Goal: Check status: Check status

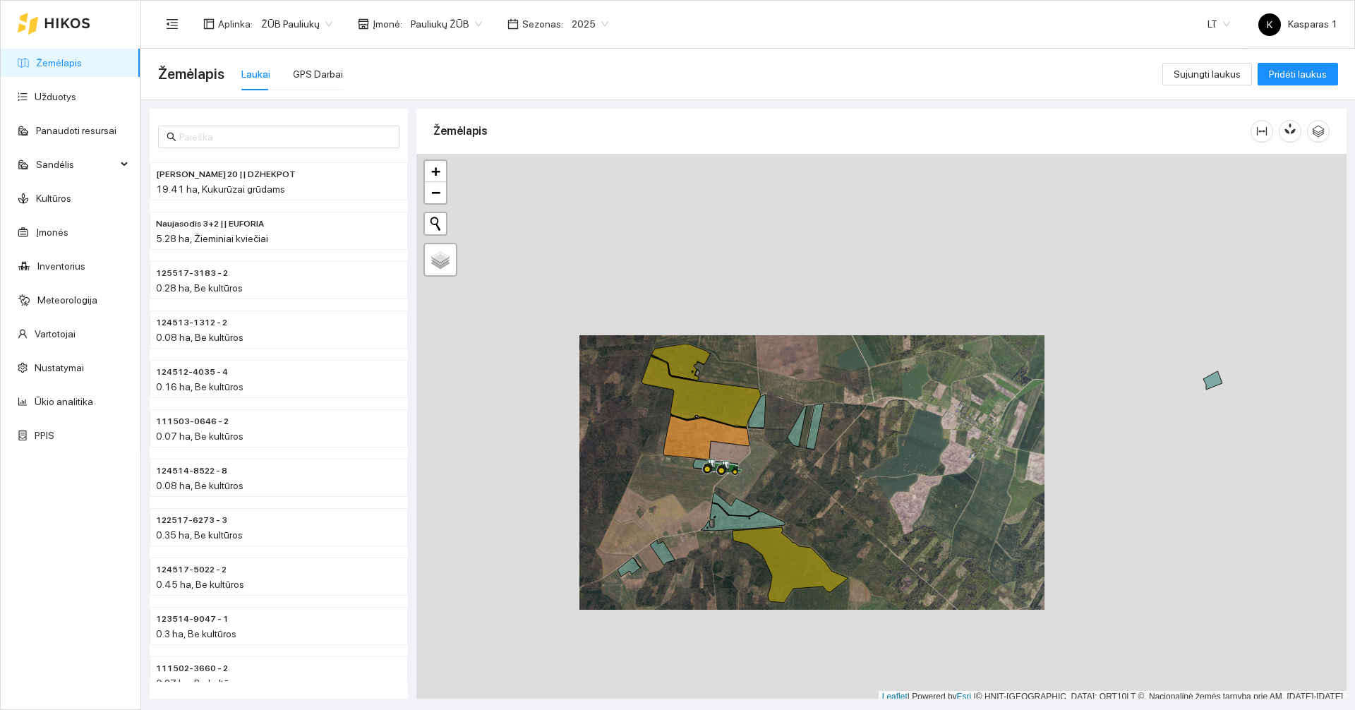
scroll to position [4, 0]
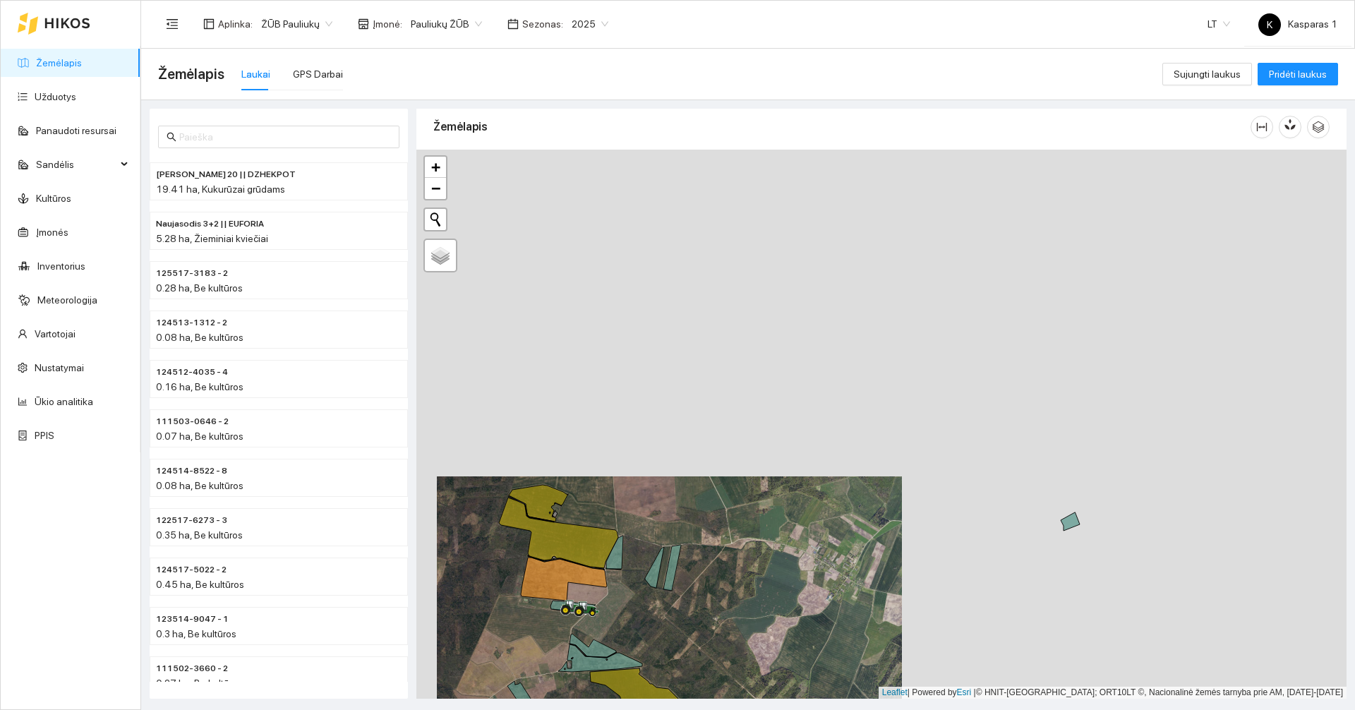
drag, startPoint x: 933, startPoint y: 344, endPoint x: 800, endPoint y: 473, distance: 185.7
click at [772, 510] on div at bounding box center [881, 424] width 930 height 549
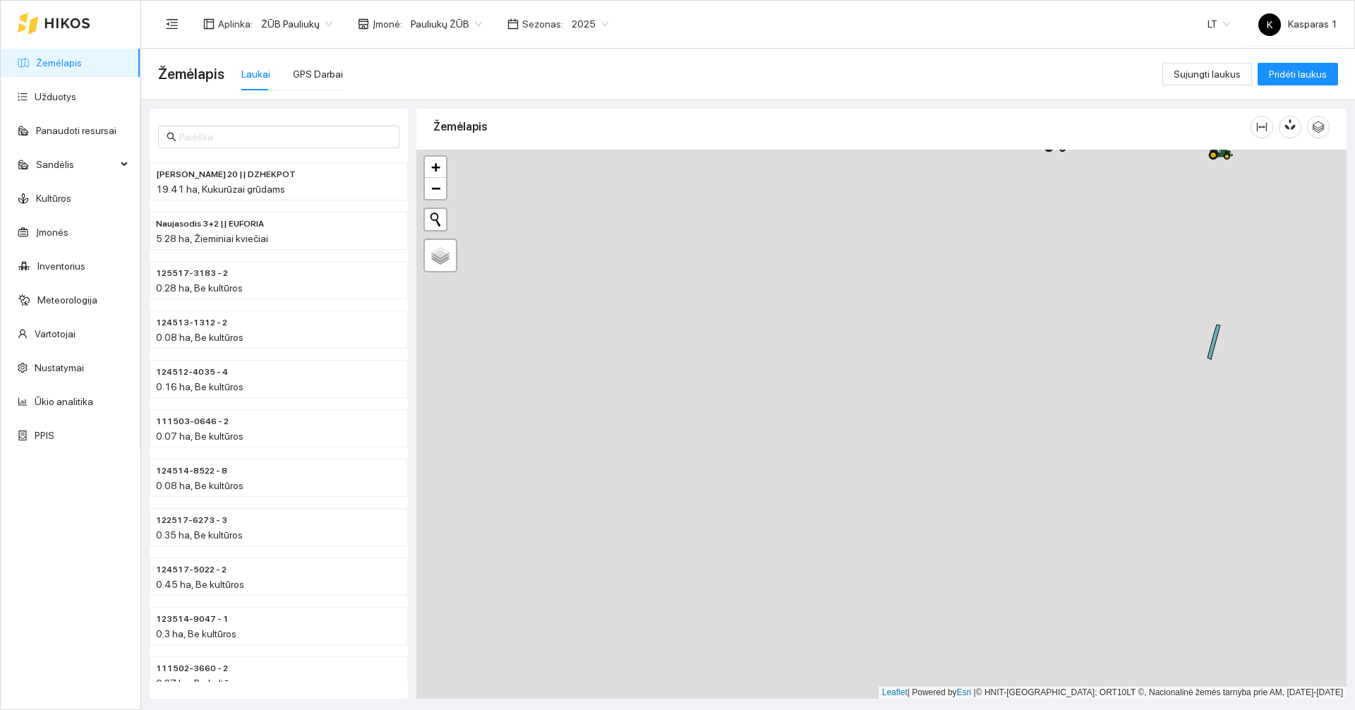
drag, startPoint x: 919, startPoint y: 352, endPoint x: 761, endPoint y: 573, distance: 271.7
click at [761, 573] on div at bounding box center [881, 424] width 930 height 549
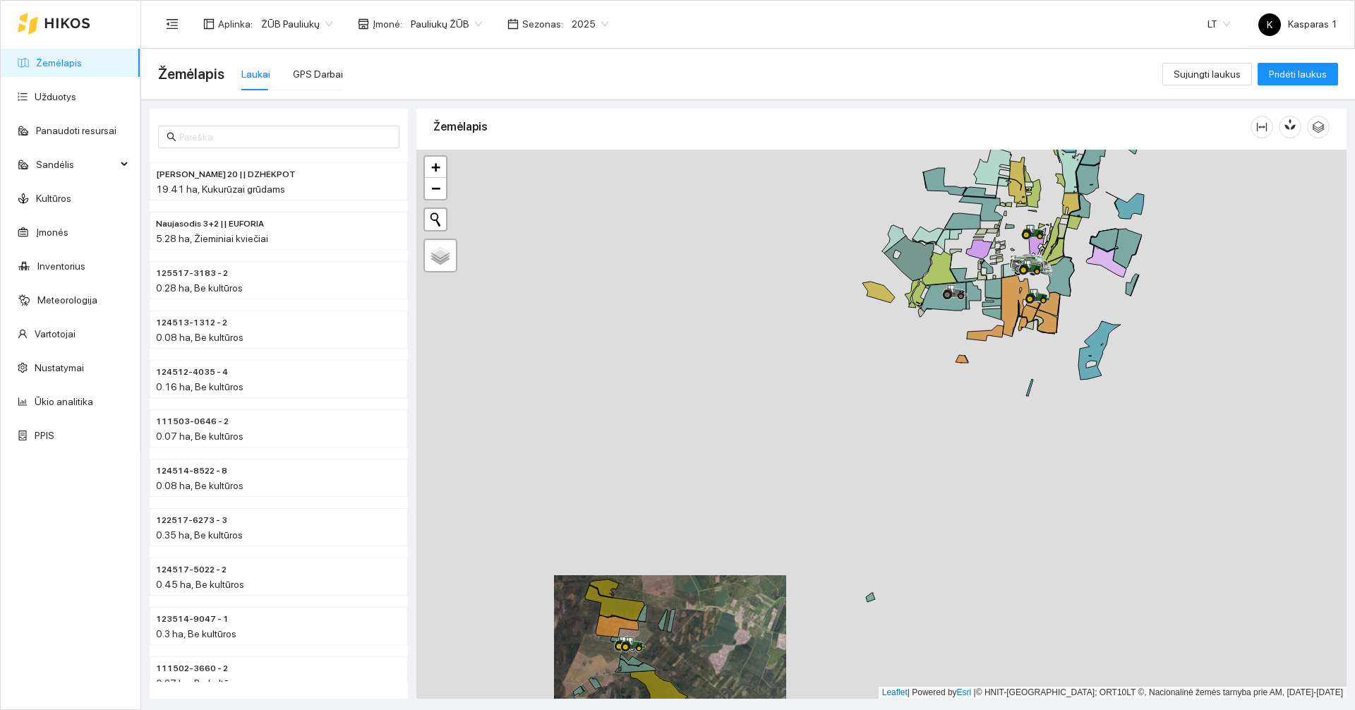
drag, startPoint x: 930, startPoint y: 338, endPoint x: 771, endPoint y: 479, distance: 213.0
click at [771, 479] on div at bounding box center [881, 424] width 930 height 549
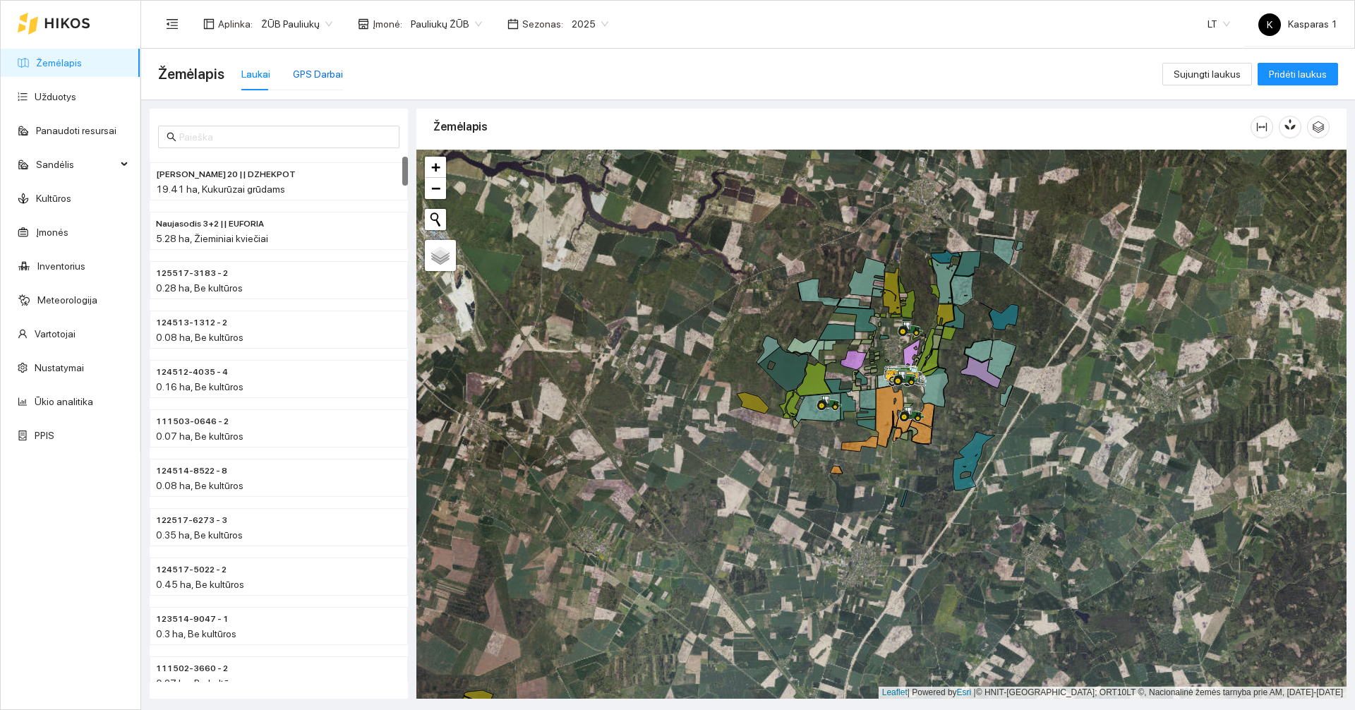
click at [324, 77] on div "GPS Darbai" at bounding box center [318, 74] width 50 height 16
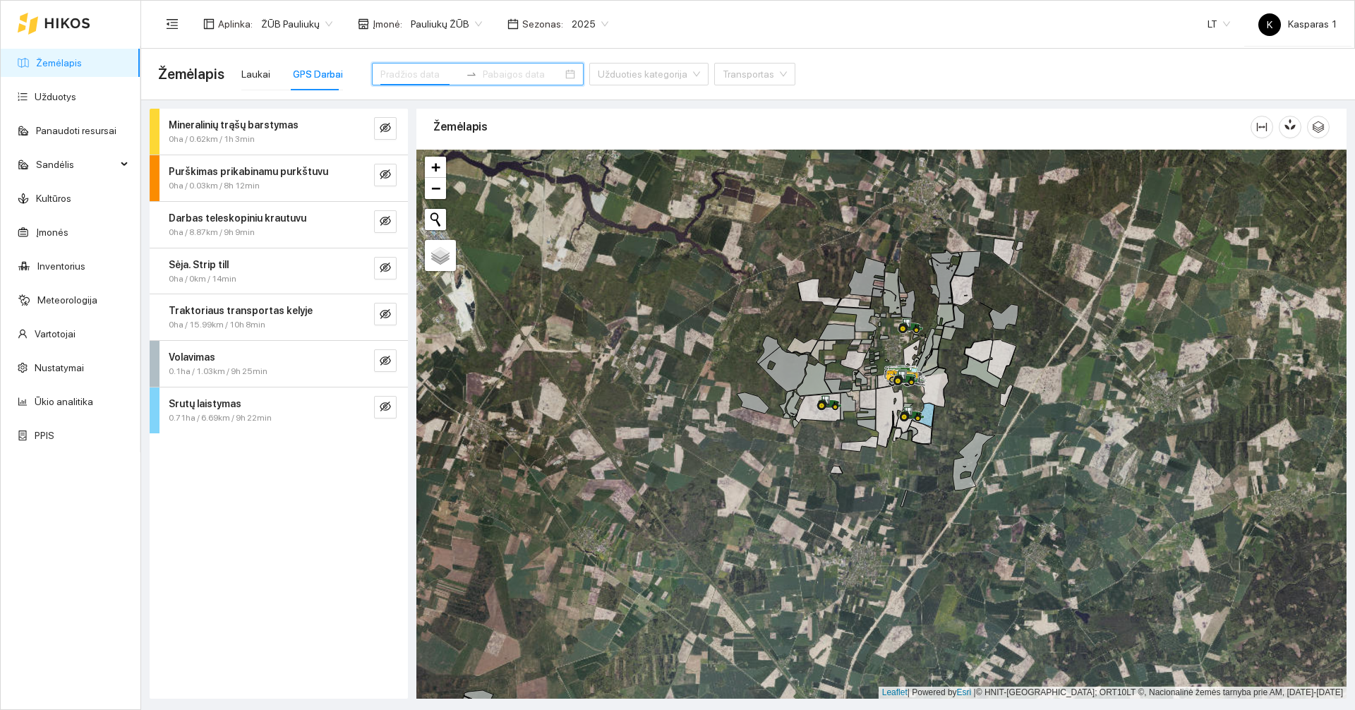
click at [422, 75] on input at bounding box center [420, 74] width 80 height 16
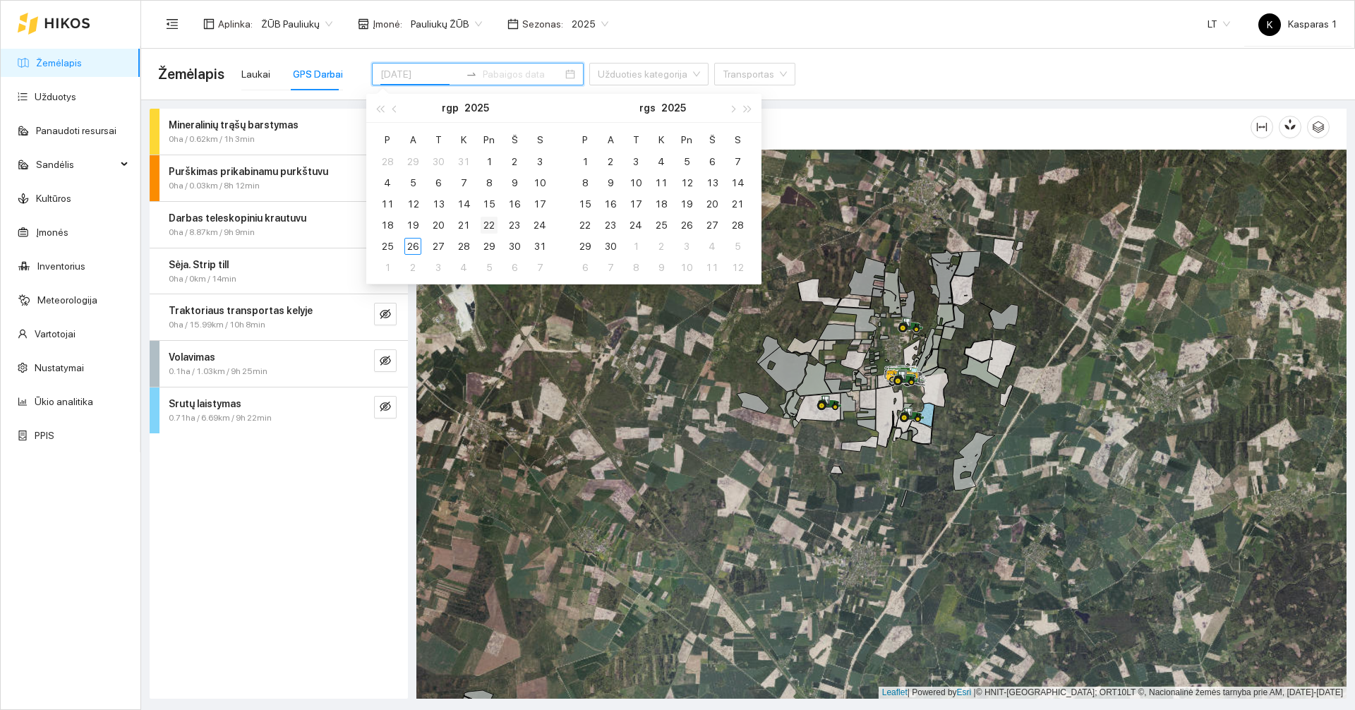
type input "[DATE]"
click at [493, 227] on div "22" at bounding box center [489, 225] width 17 height 17
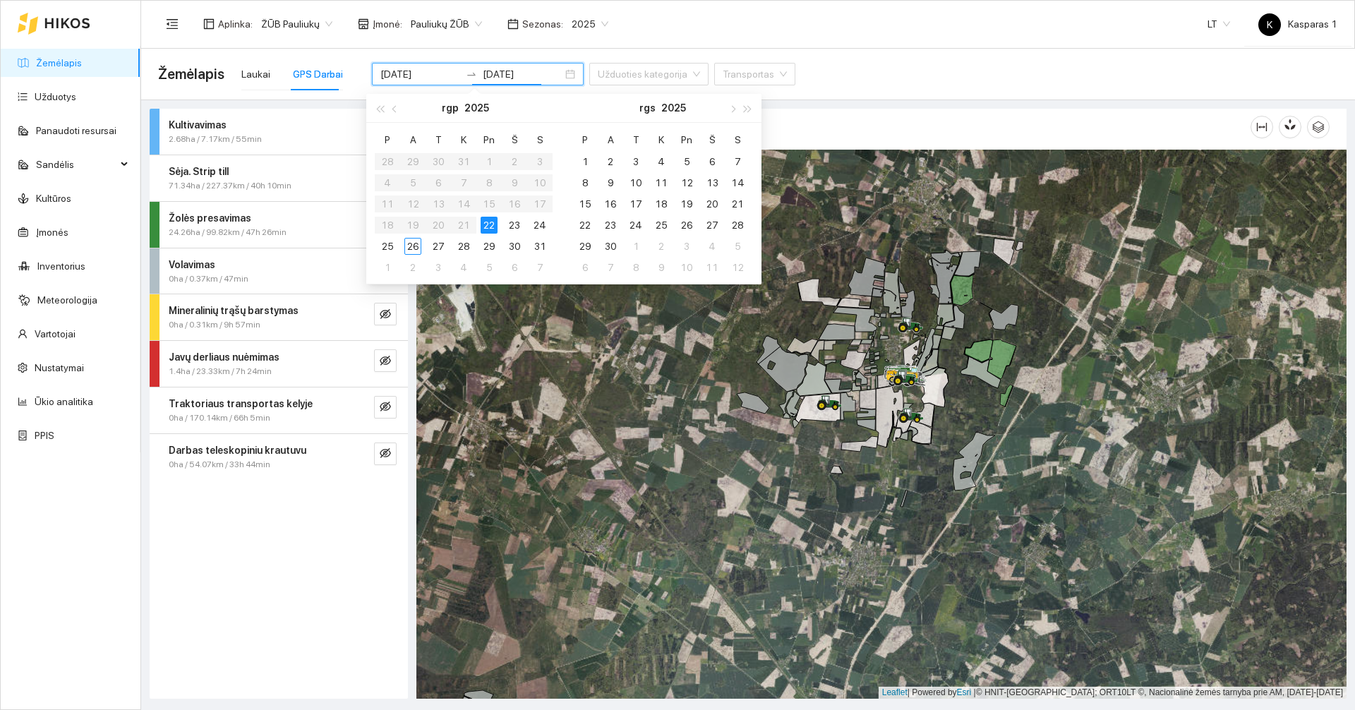
type input "[DATE]"
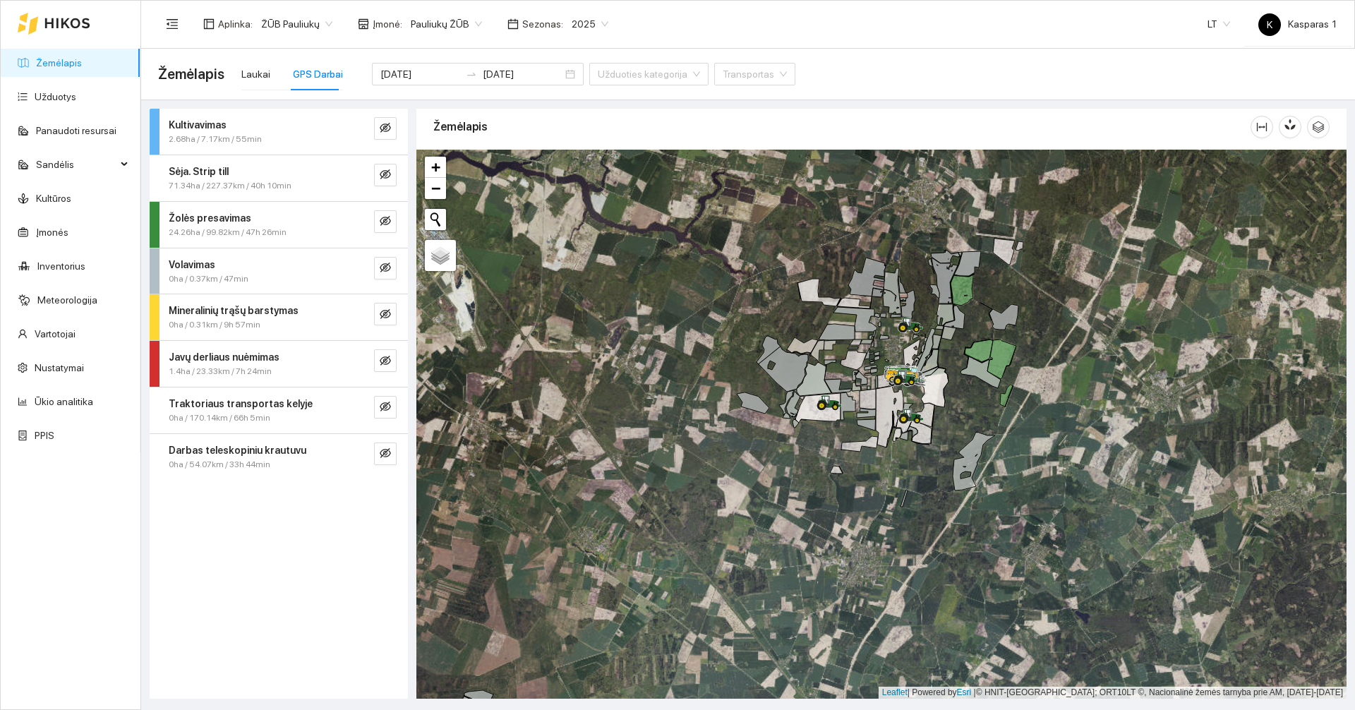
click at [330, 365] on div "1.4ha / 23.33km / 7h 24min" at bounding box center [255, 371] width 173 height 13
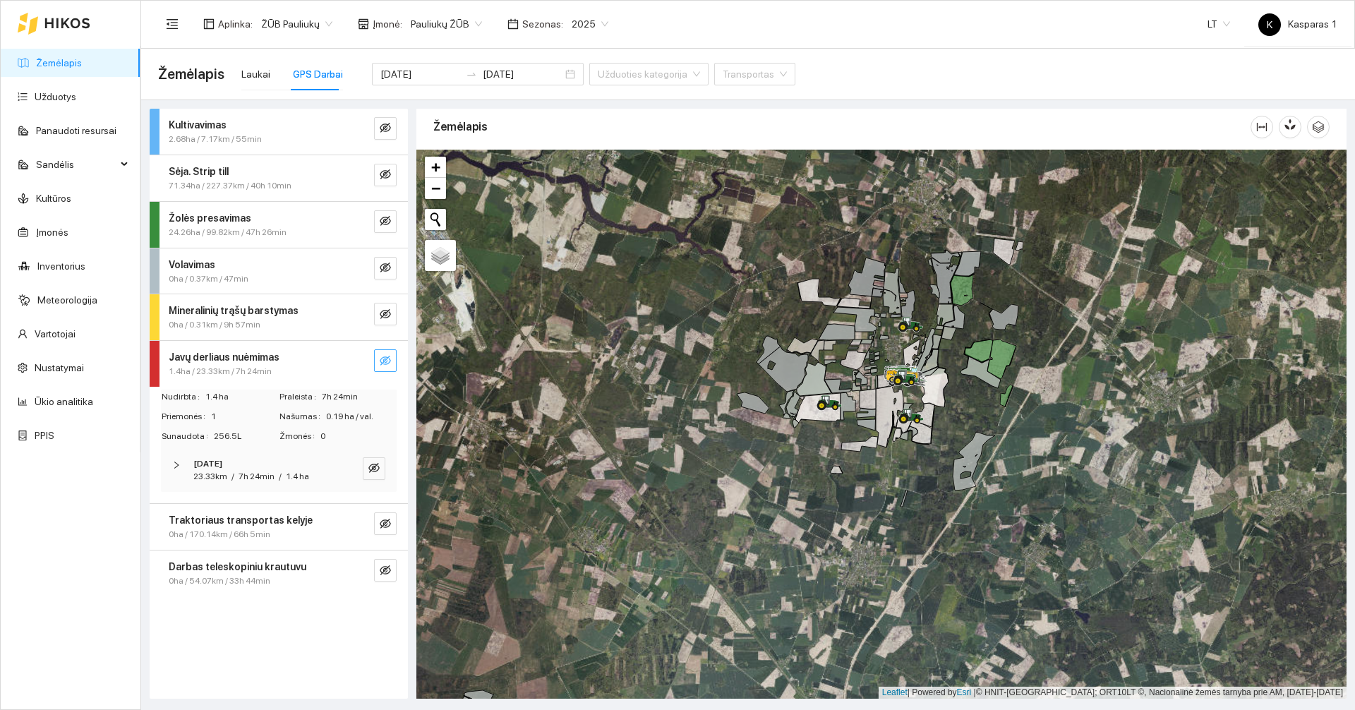
click at [380, 358] on icon "eye-invisible" at bounding box center [385, 360] width 11 height 11
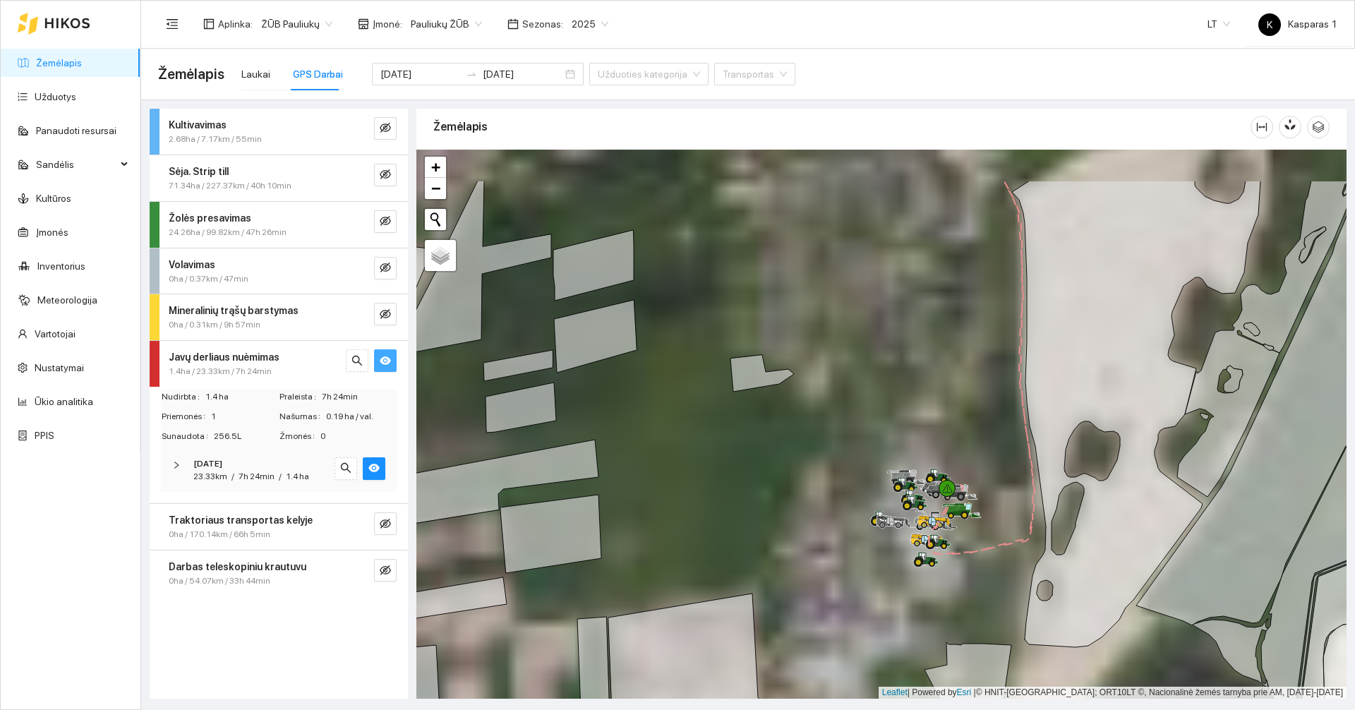
drag, startPoint x: 887, startPoint y: 317, endPoint x: 839, endPoint y: 534, distance: 221.8
click at [839, 534] on div at bounding box center [881, 424] width 930 height 549
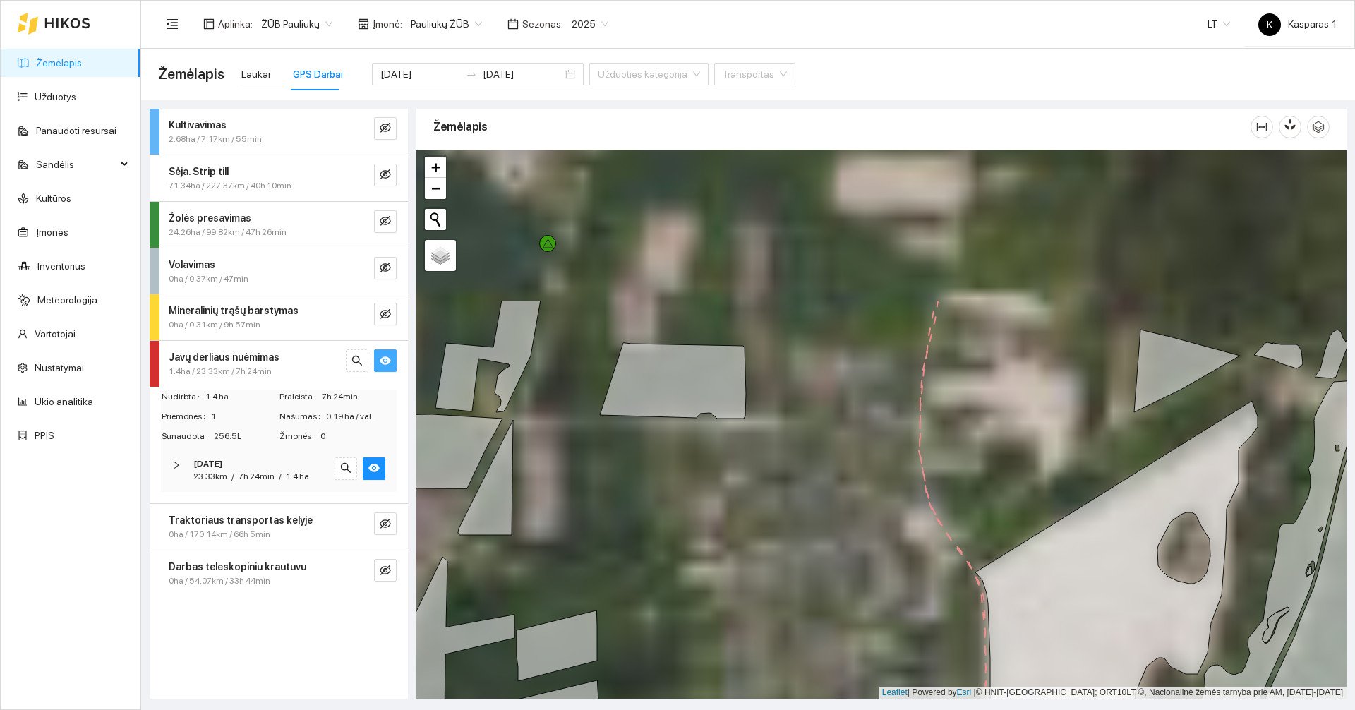
drag, startPoint x: 835, startPoint y: 278, endPoint x: 846, endPoint y: 544, distance: 266.3
click at [846, 544] on div at bounding box center [881, 424] width 930 height 549
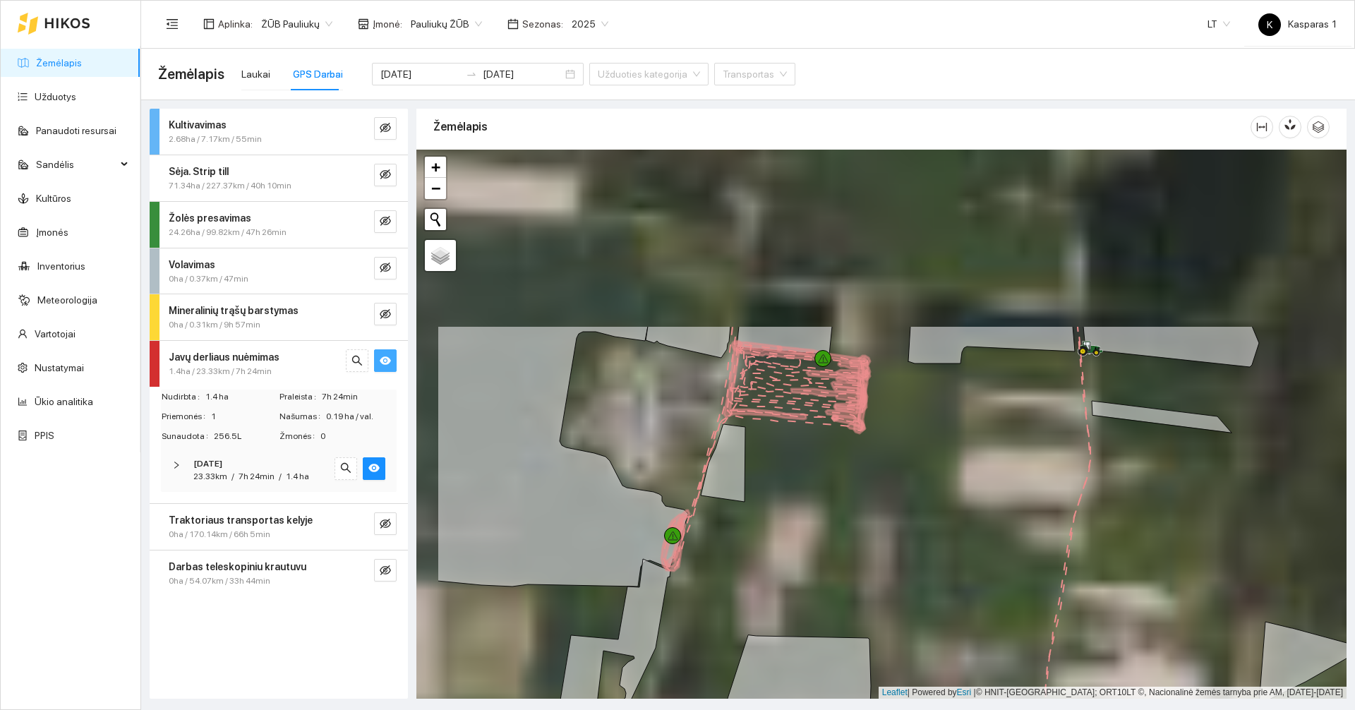
drag, startPoint x: 830, startPoint y: 322, endPoint x: 948, endPoint y: 531, distance: 240.5
click at [948, 531] on div at bounding box center [881, 424] width 930 height 549
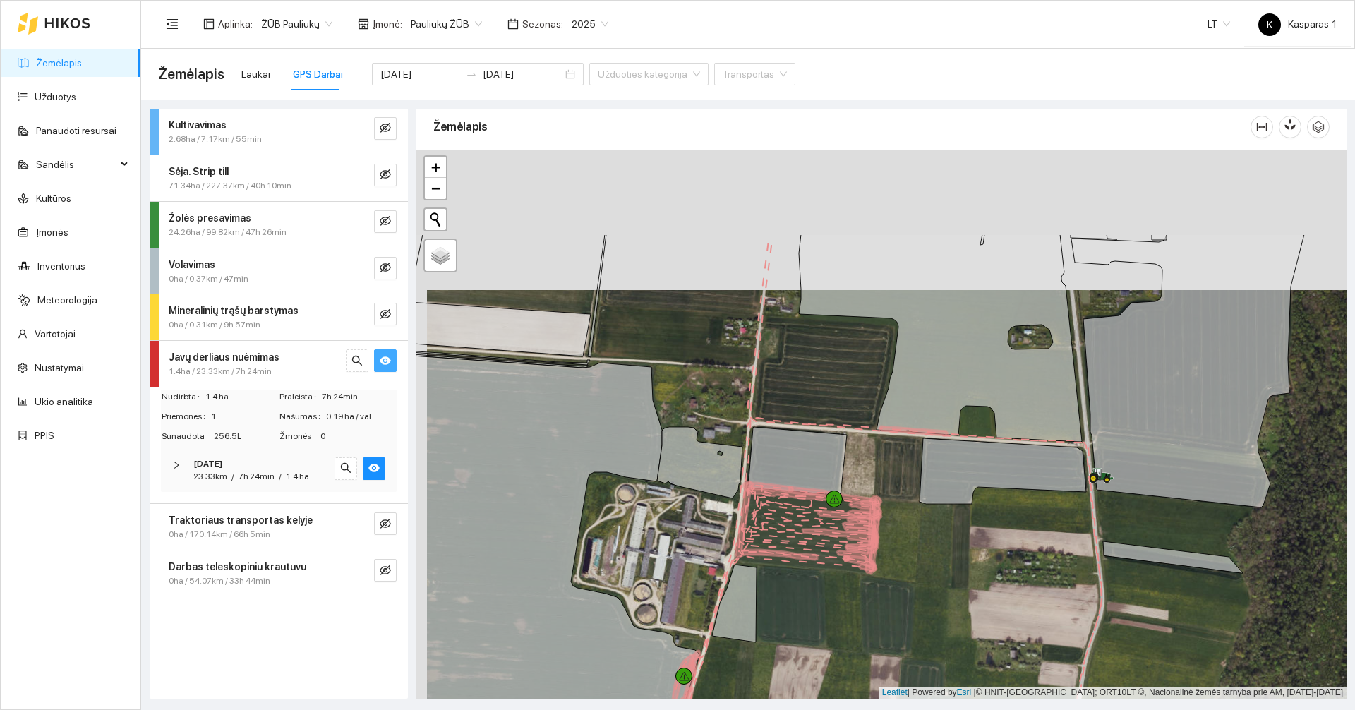
drag, startPoint x: 903, startPoint y: 372, endPoint x: 914, endPoint y: 512, distance: 140.9
click at [914, 512] on div at bounding box center [881, 424] width 930 height 549
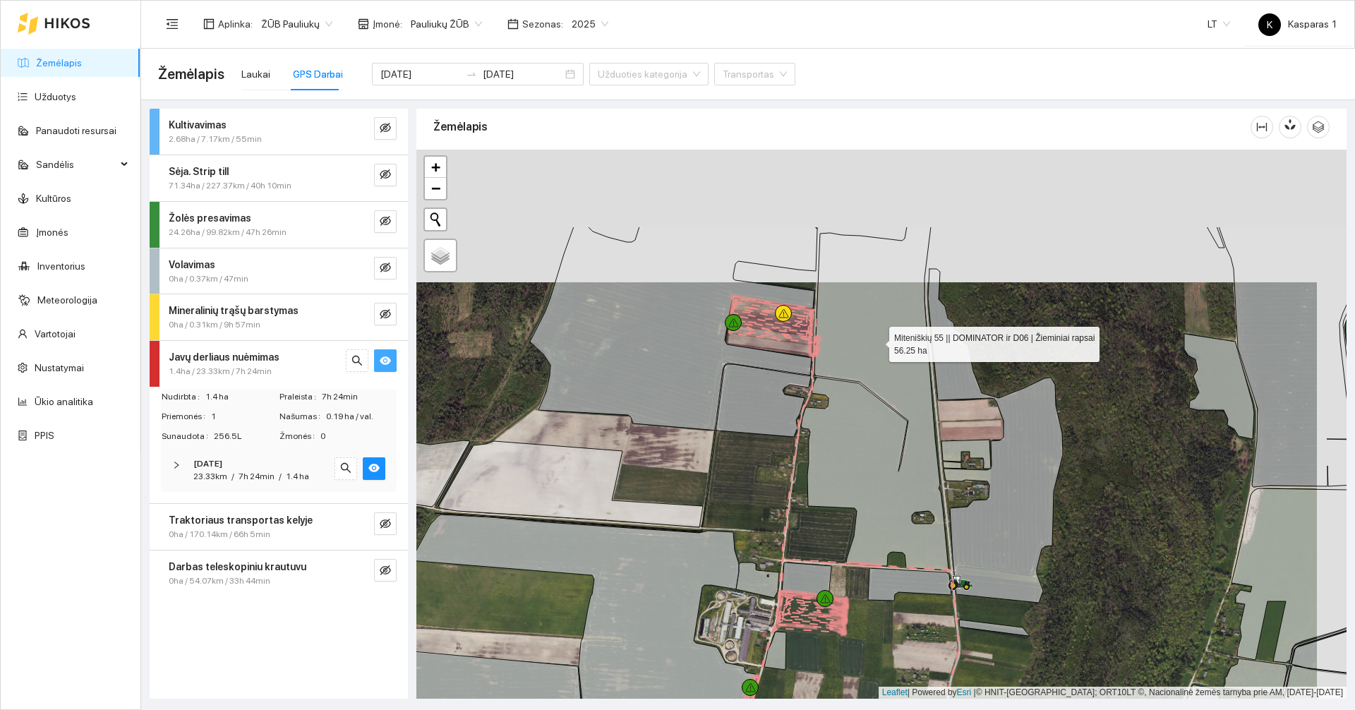
drag, startPoint x: 908, startPoint y: 202, endPoint x: 872, endPoint y: 357, distance: 159.6
click at [872, 356] on icon at bounding box center [875, 399] width 148 height 344
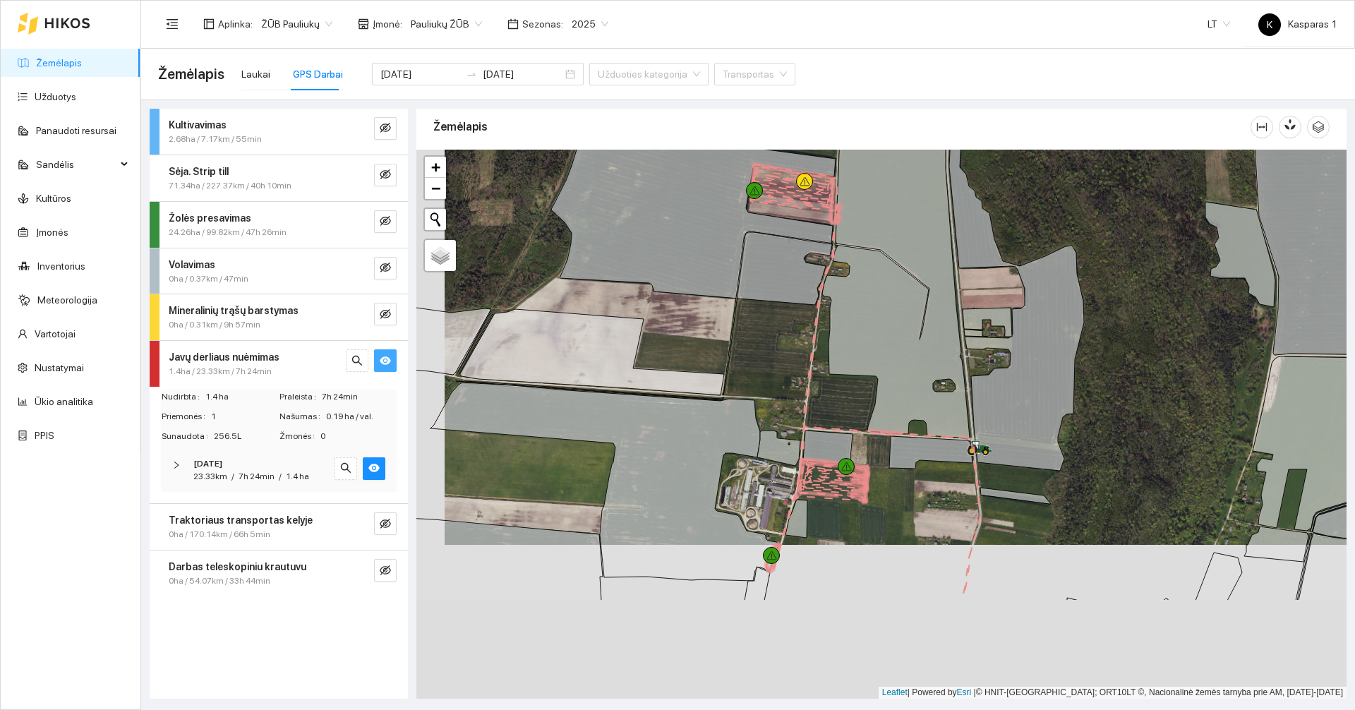
drag, startPoint x: 876, startPoint y: 433, endPoint x: 904, endPoint y: 278, distance: 157.1
click at [904, 278] on icon at bounding box center [896, 253] width 148 height 369
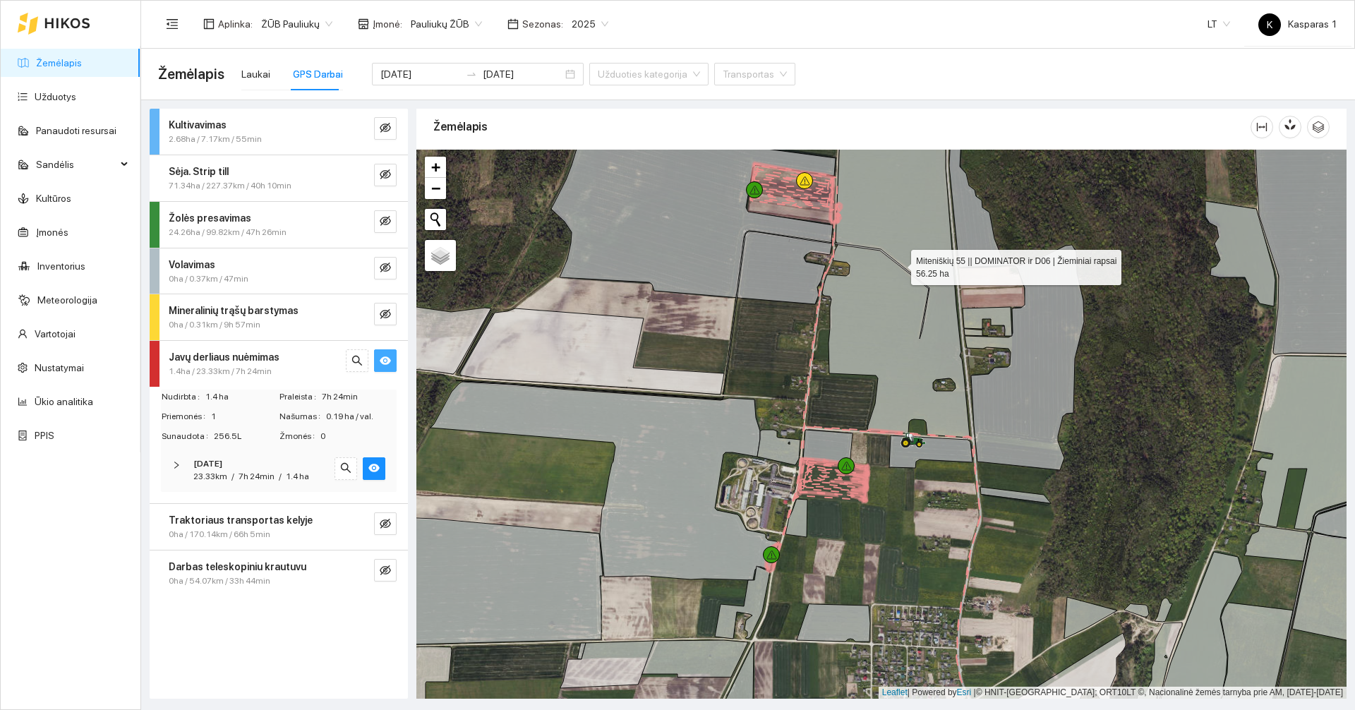
drag, startPoint x: 904, startPoint y: 278, endPoint x: 846, endPoint y: 551, distance: 279.2
click at [846, 551] on div at bounding box center [881, 424] width 930 height 549
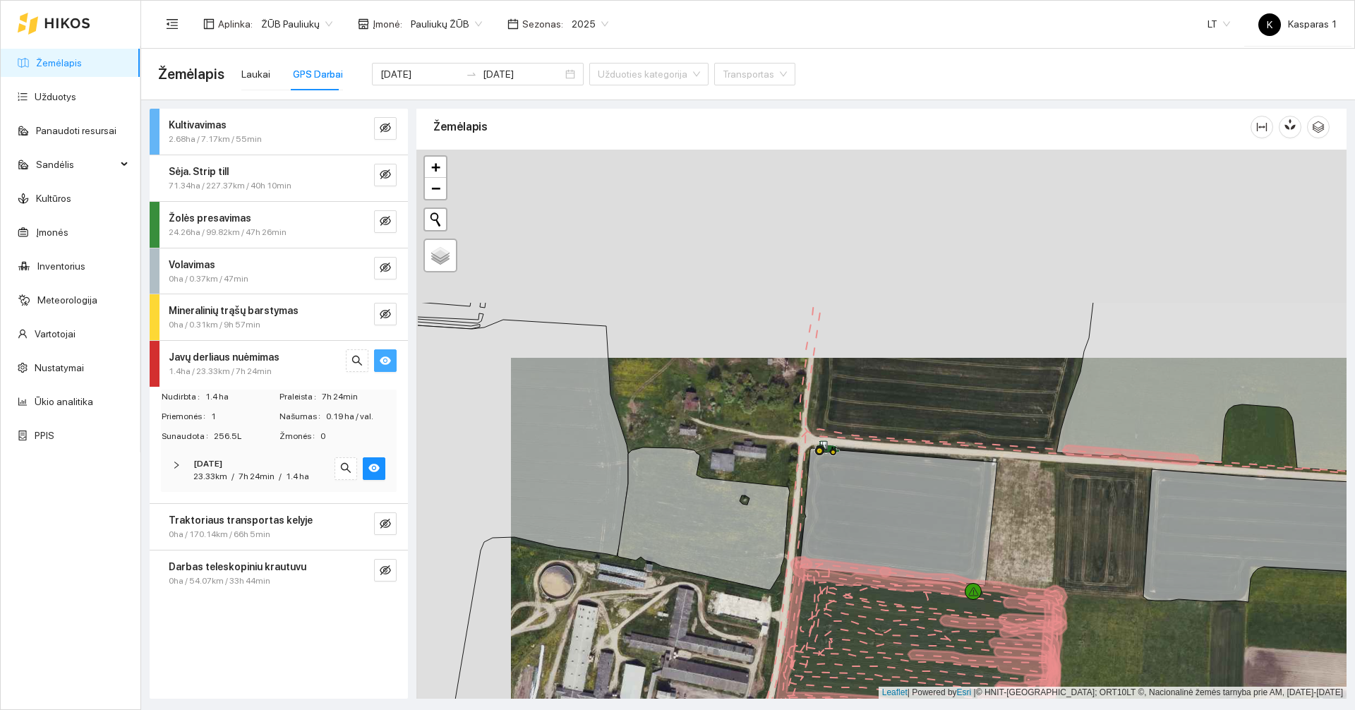
drag, startPoint x: 906, startPoint y: 332, endPoint x: 1017, endPoint y: 687, distance: 371.9
click at [1022, 684] on div at bounding box center [881, 424] width 930 height 549
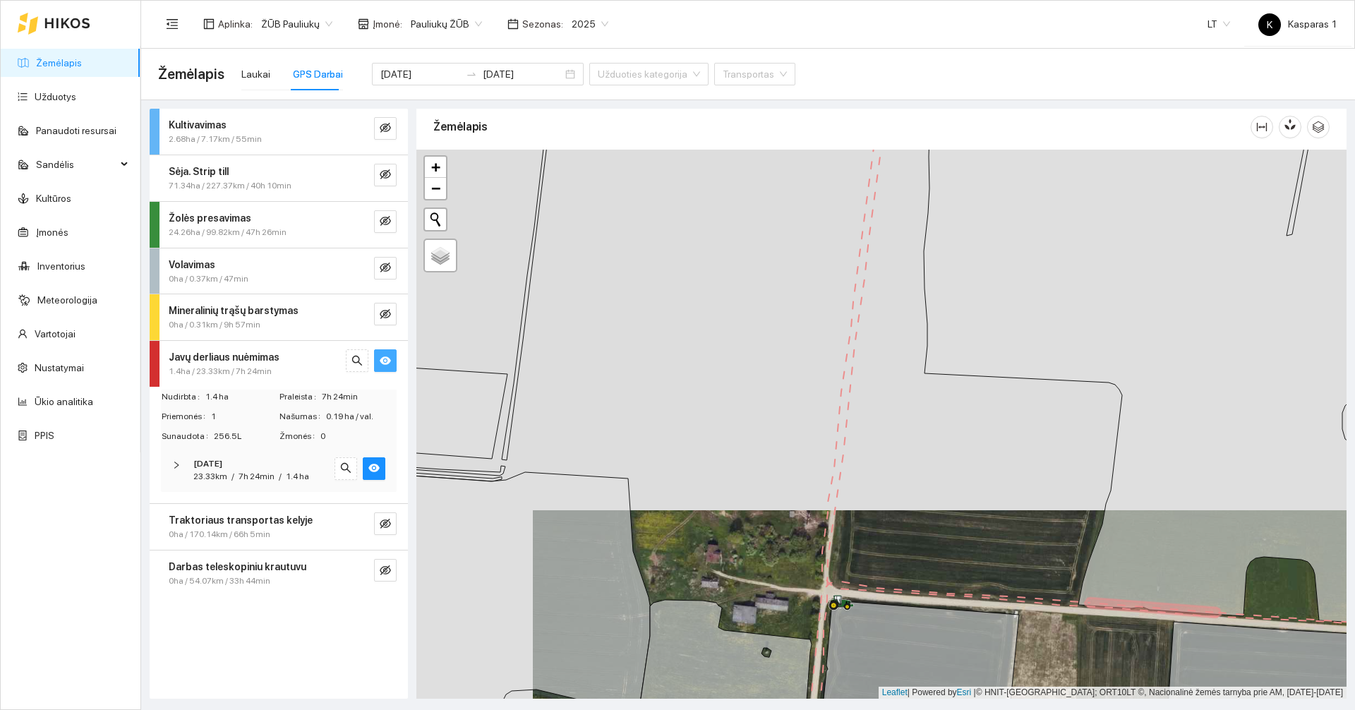
drag, startPoint x: 982, startPoint y: 347, endPoint x: 972, endPoint y: 651, distance: 304.4
click at [972, 627] on icon at bounding box center [1182, 361] width 517 height 534
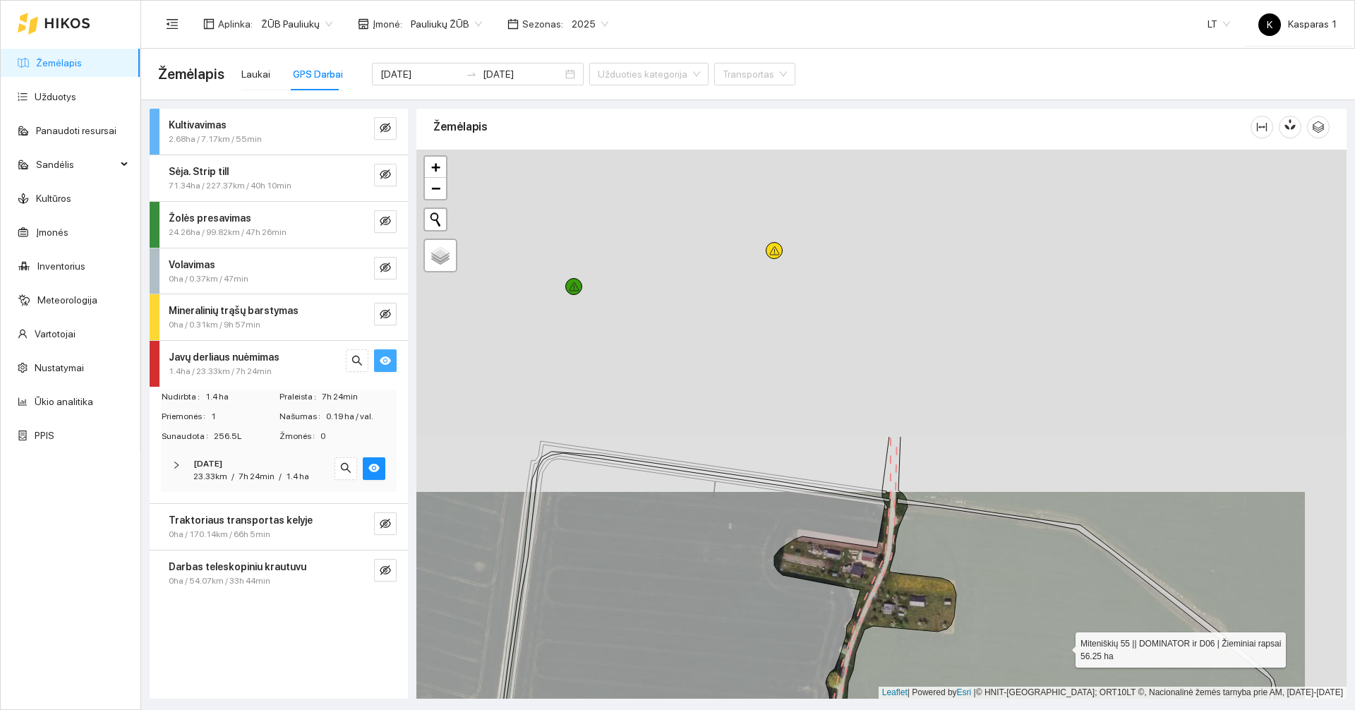
drag, startPoint x: 1105, startPoint y: 295, endPoint x: 1062, endPoint y: 647, distance: 354.2
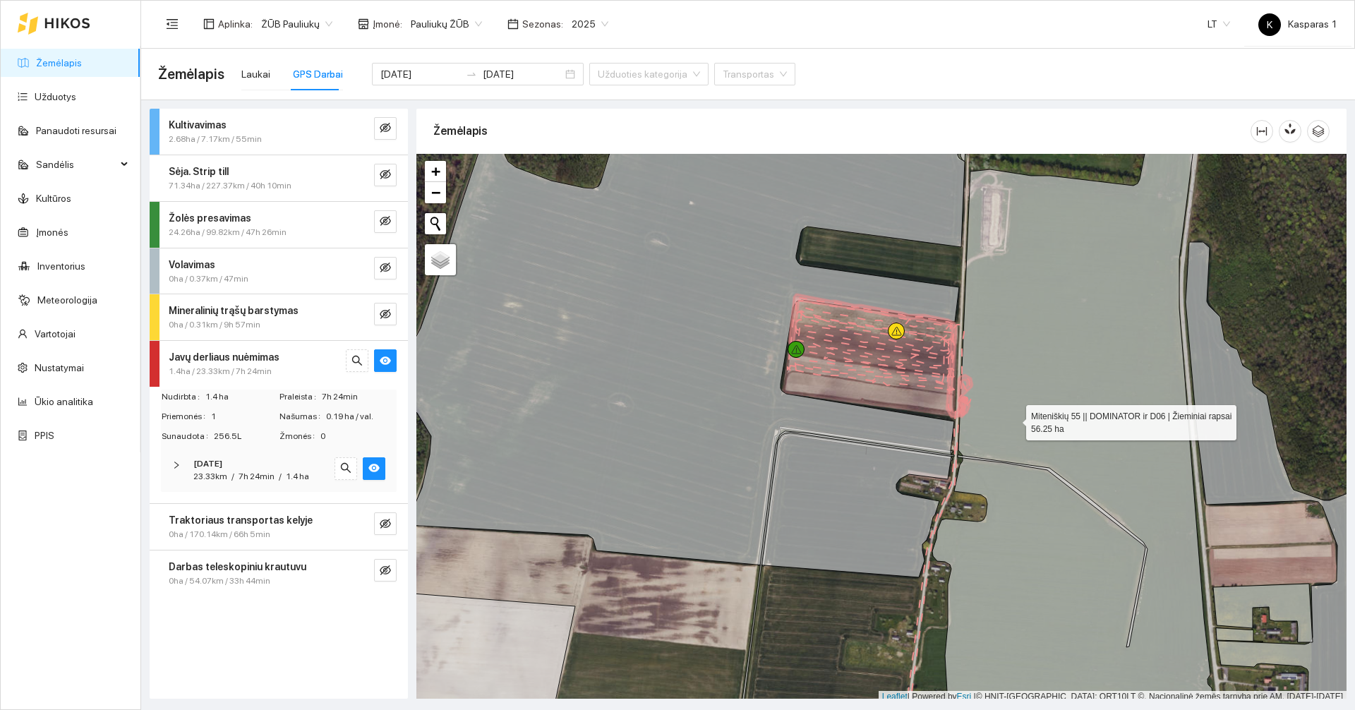
scroll to position [4, 0]
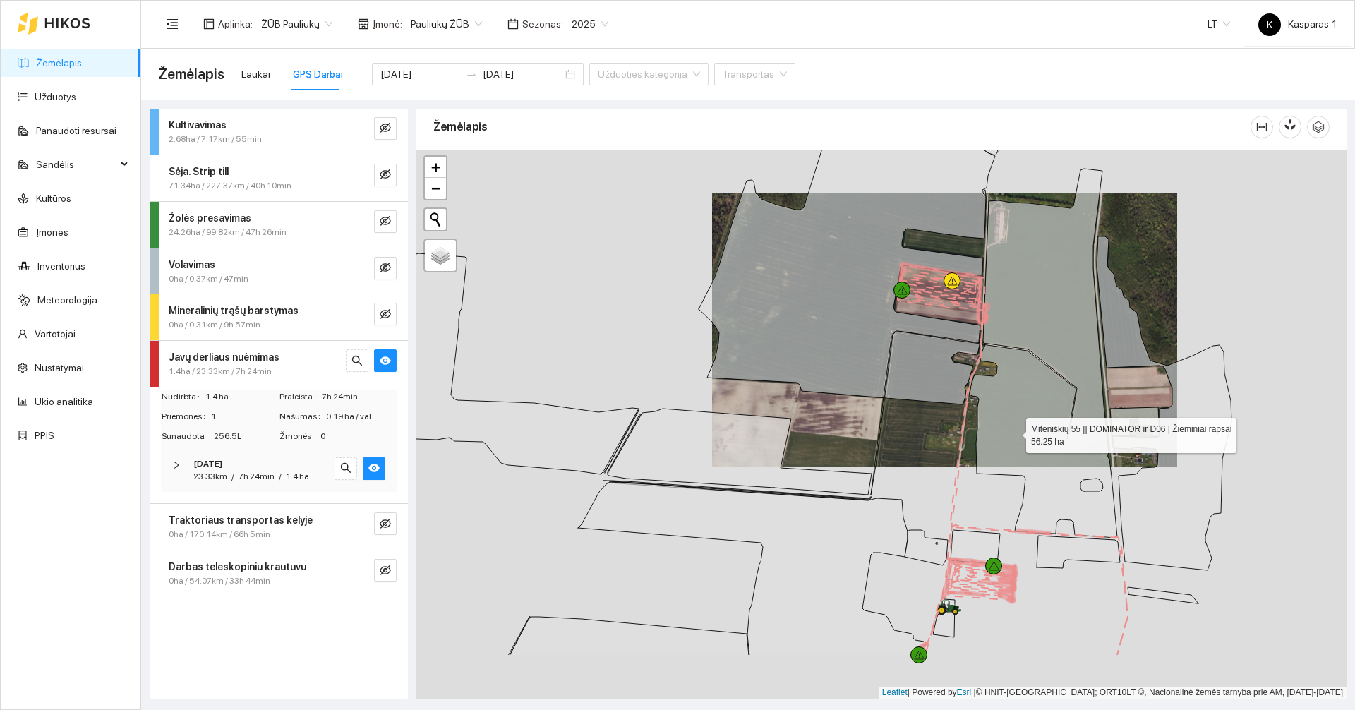
drag, startPoint x: 1023, startPoint y: 563, endPoint x: 966, endPoint y: 294, distance: 274.9
click at [970, 297] on icon at bounding box center [1044, 353] width 148 height 369
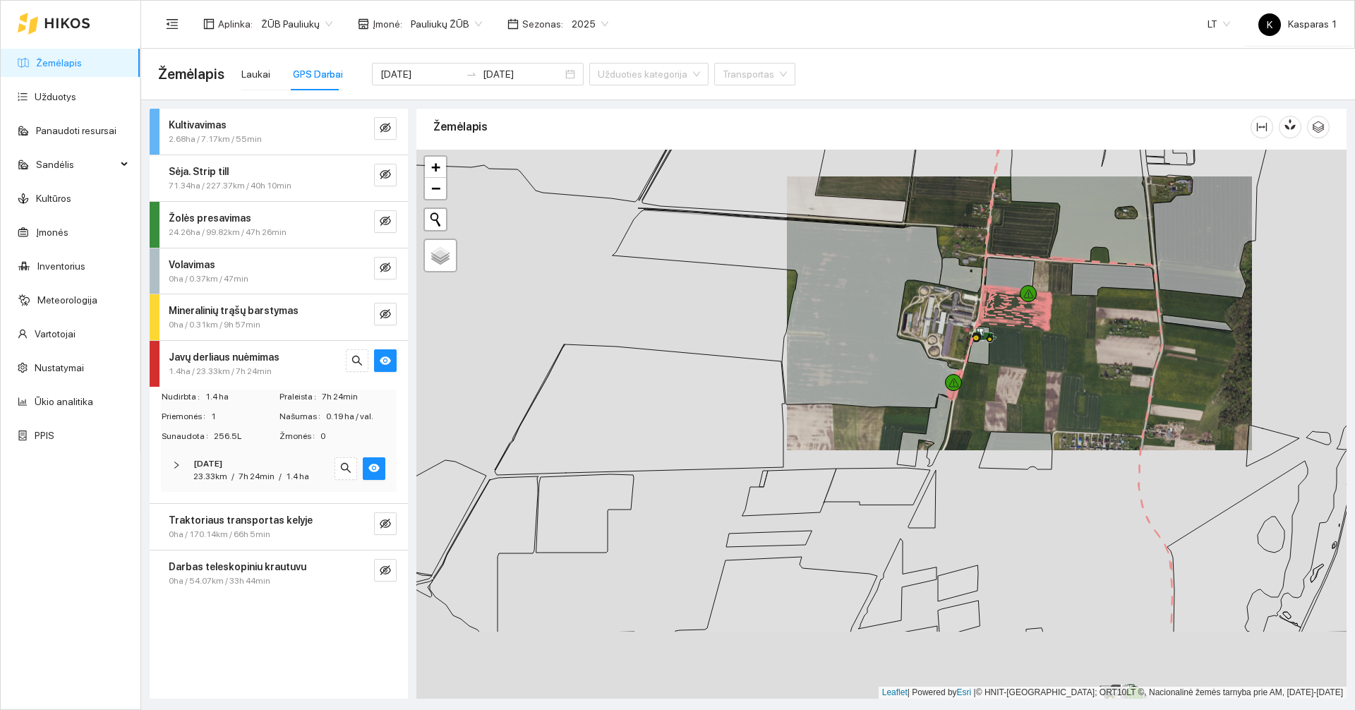
drag, startPoint x: 967, startPoint y: 524, endPoint x: 1064, endPoint y: 371, distance: 180.9
click at [1064, 373] on div at bounding box center [881, 424] width 930 height 549
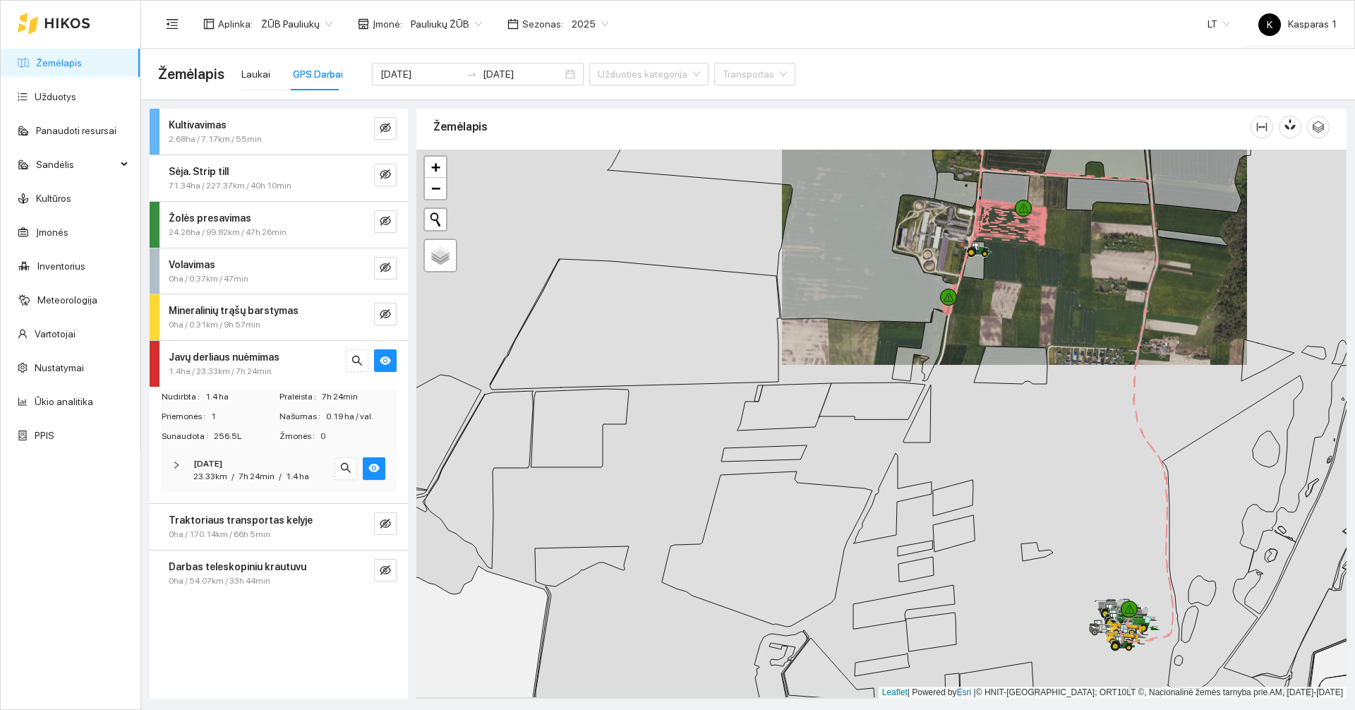
drag, startPoint x: 1027, startPoint y: 519, endPoint x: 1014, endPoint y: 450, distance: 71.2
click at [1014, 450] on div at bounding box center [881, 424] width 930 height 549
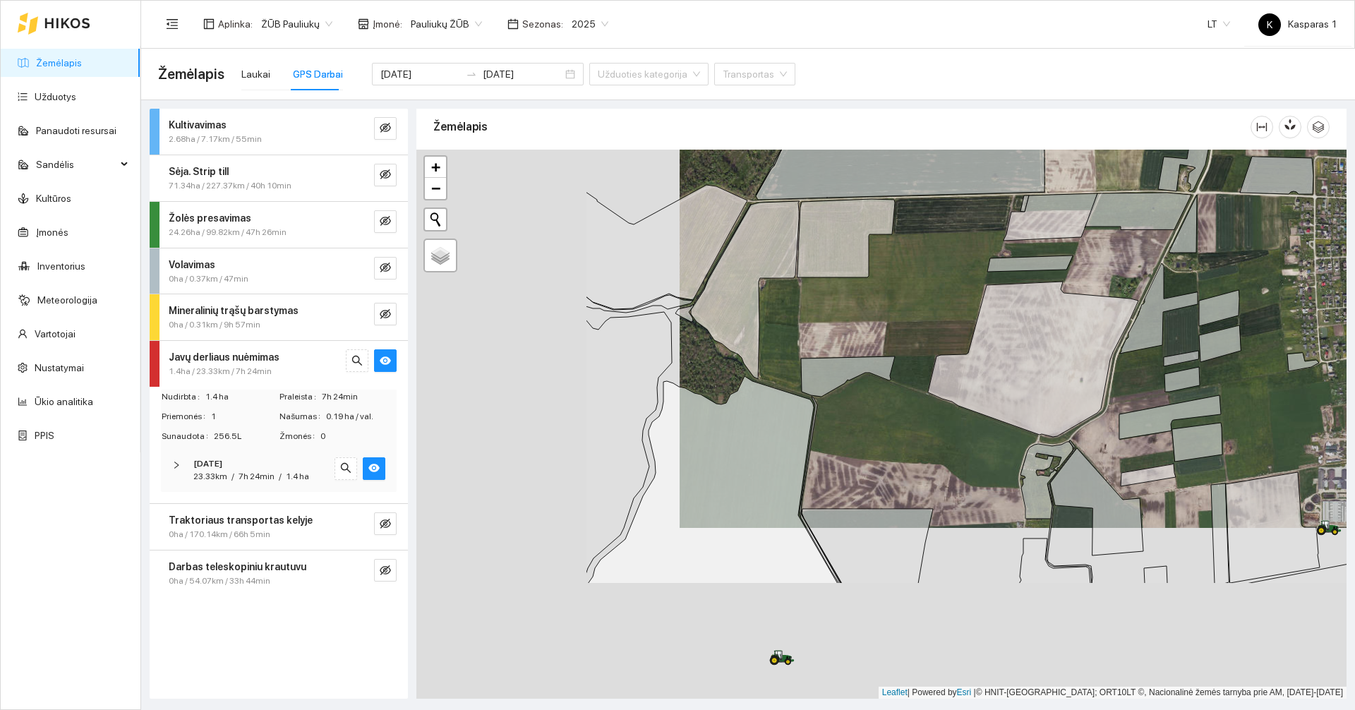
drag, startPoint x: 911, startPoint y: 511, endPoint x: 1087, endPoint y: 384, distance: 216.9
click at [1086, 385] on icon at bounding box center [1033, 359] width 210 height 155
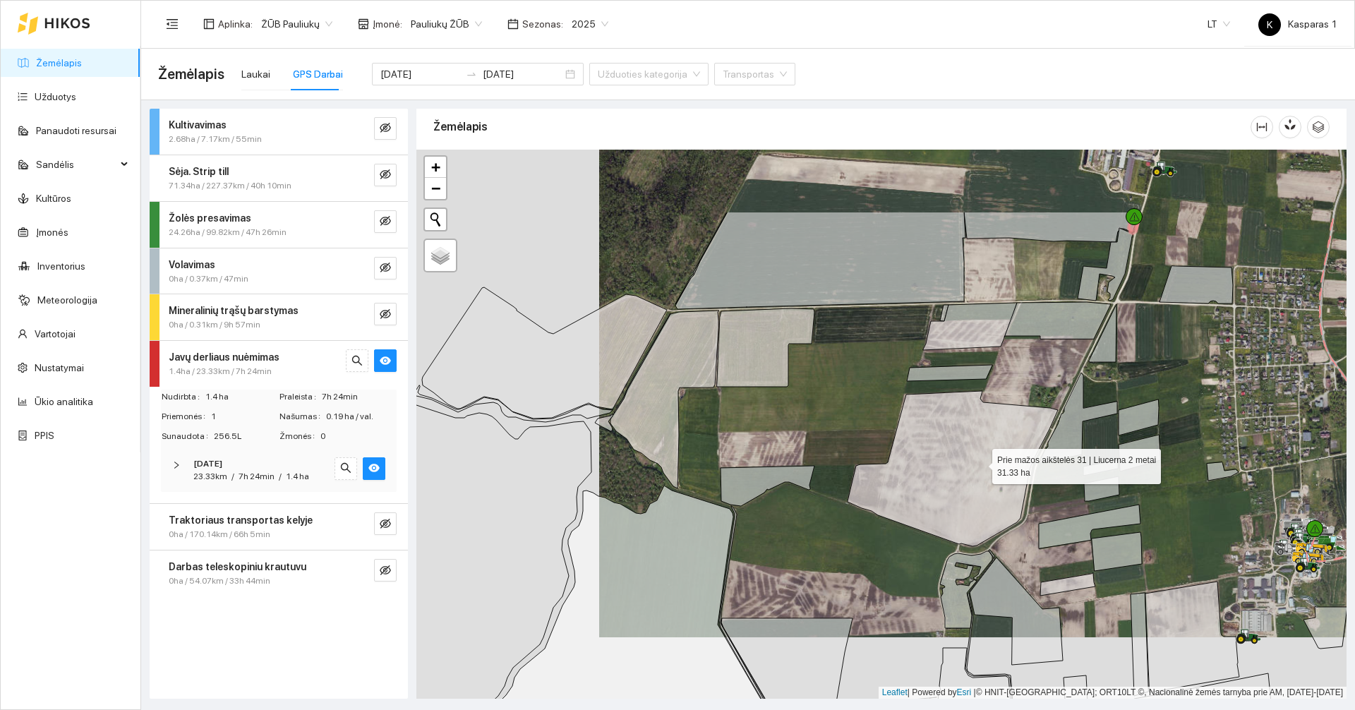
drag, startPoint x: 1070, startPoint y: 343, endPoint x: 984, endPoint y: 464, distance: 148.3
click at [981, 463] on icon at bounding box center [953, 468] width 210 height 155
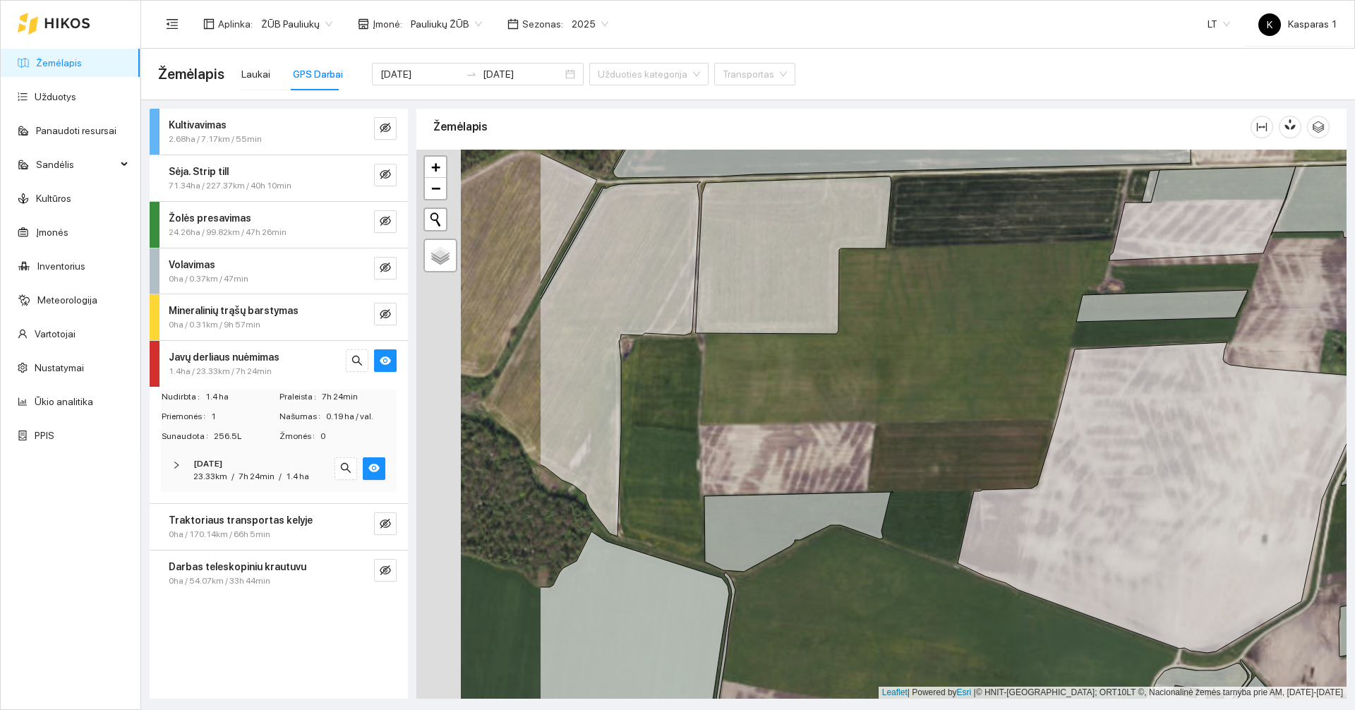
drag, startPoint x: 708, startPoint y: 414, endPoint x: 927, endPoint y: 416, distance: 219.5
click at [926, 417] on div at bounding box center [881, 424] width 930 height 549
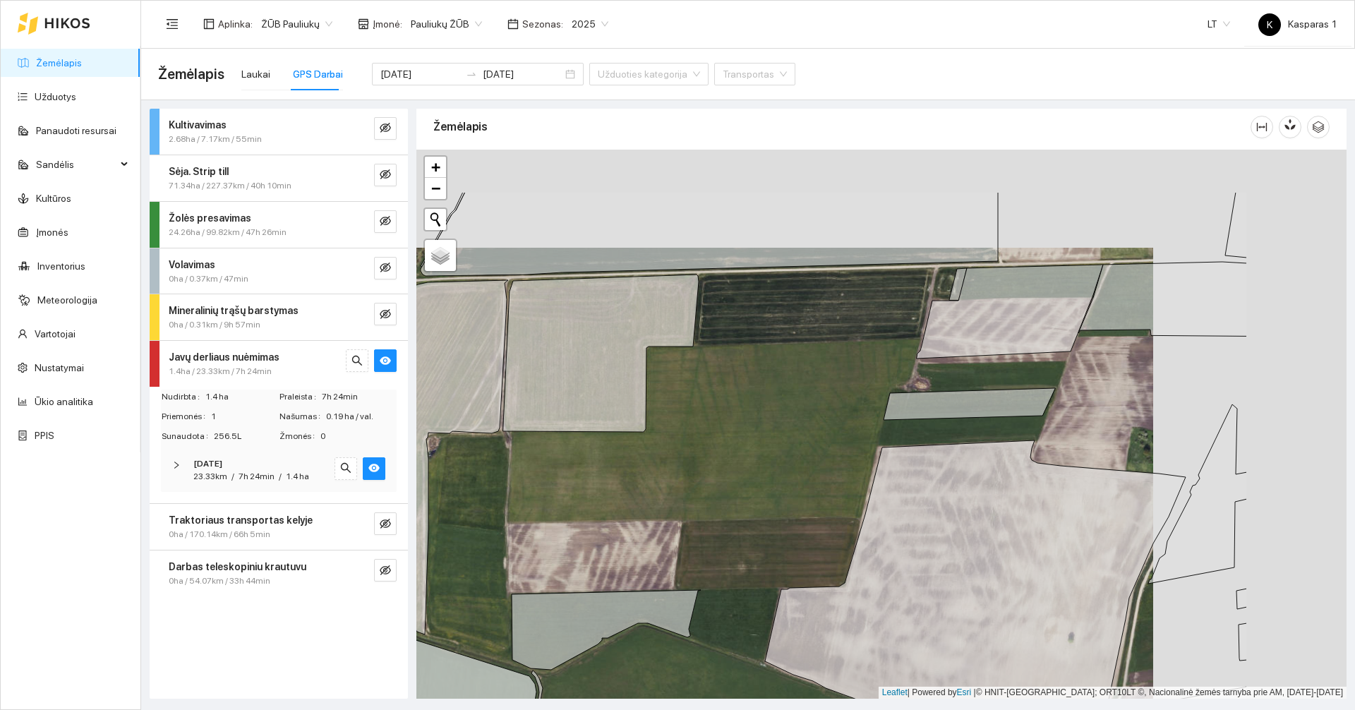
drag, startPoint x: 981, startPoint y: 373, endPoint x: 773, endPoint y: 476, distance: 232.6
click at [780, 474] on div at bounding box center [881, 424] width 930 height 549
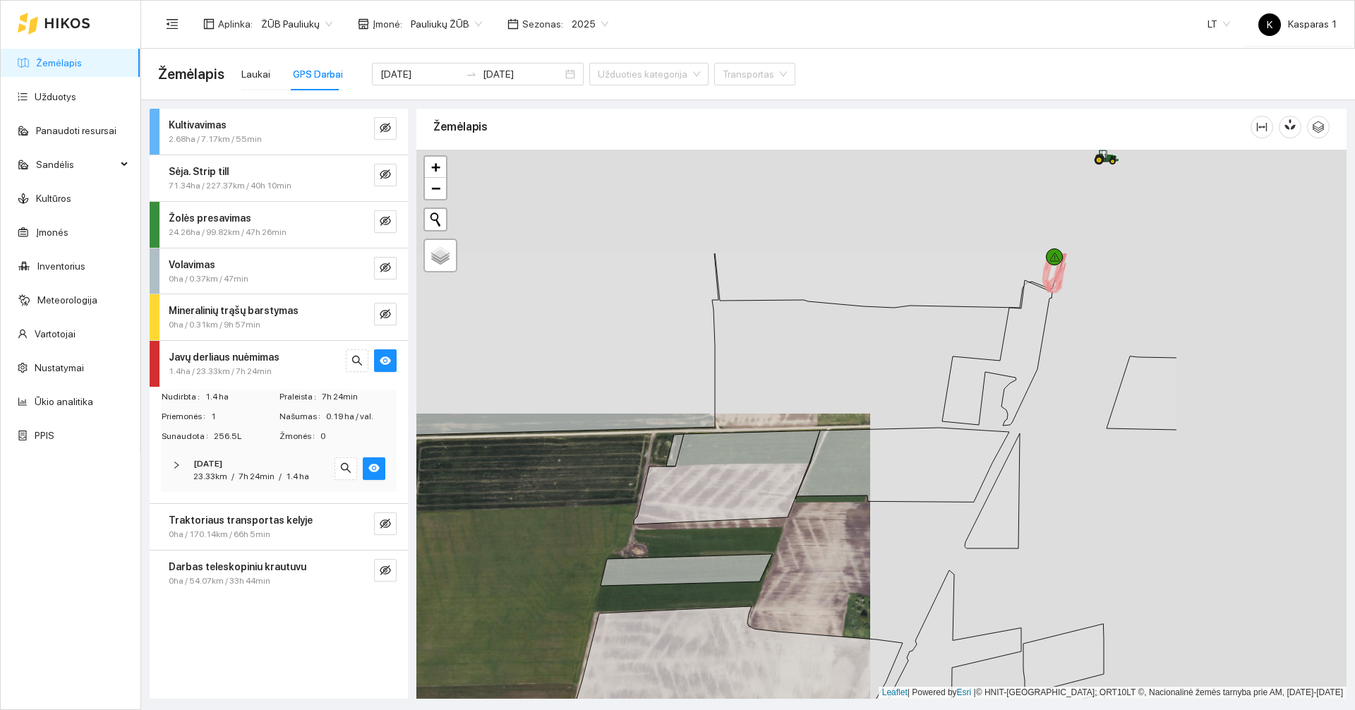
drag, startPoint x: 925, startPoint y: 394, endPoint x: 658, endPoint y: 560, distance: 314.8
click at [656, 559] on div at bounding box center [881, 424] width 930 height 549
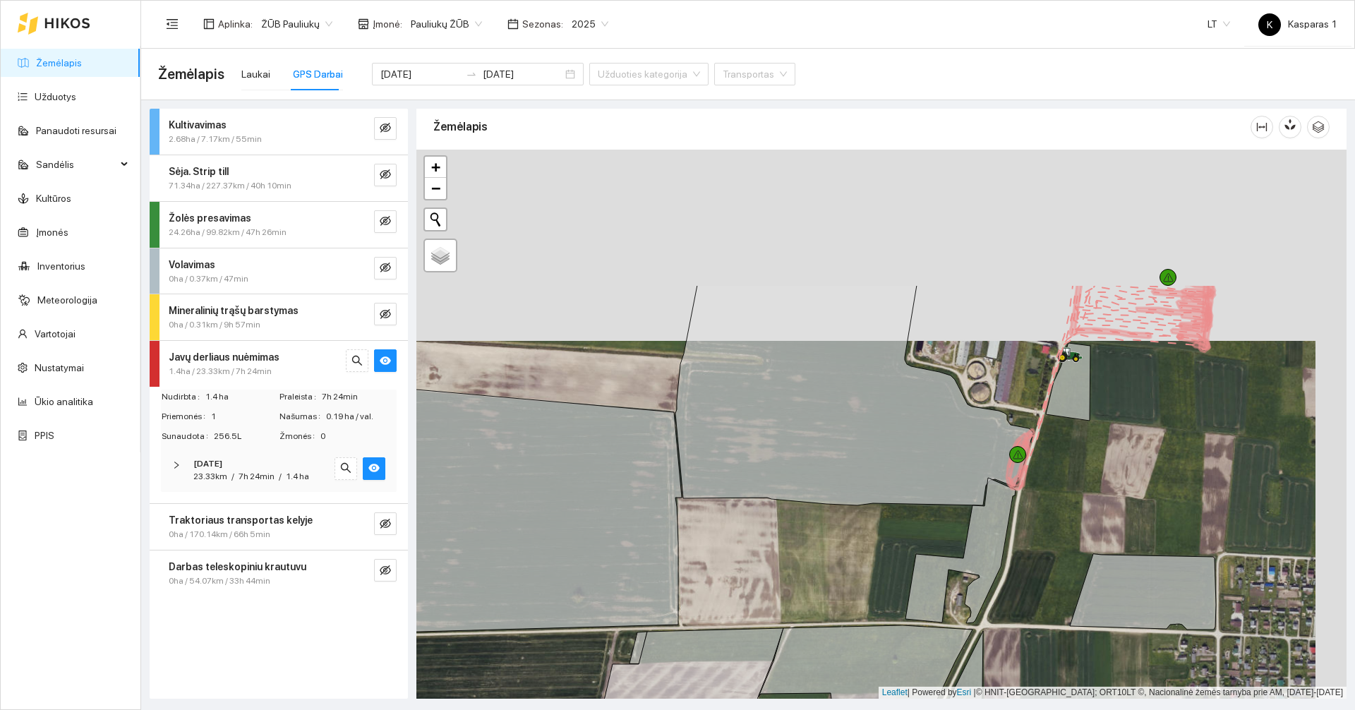
drag, startPoint x: 927, startPoint y: 347, endPoint x: 898, endPoint y: 544, distance: 199.1
click at [896, 546] on div at bounding box center [881, 424] width 930 height 549
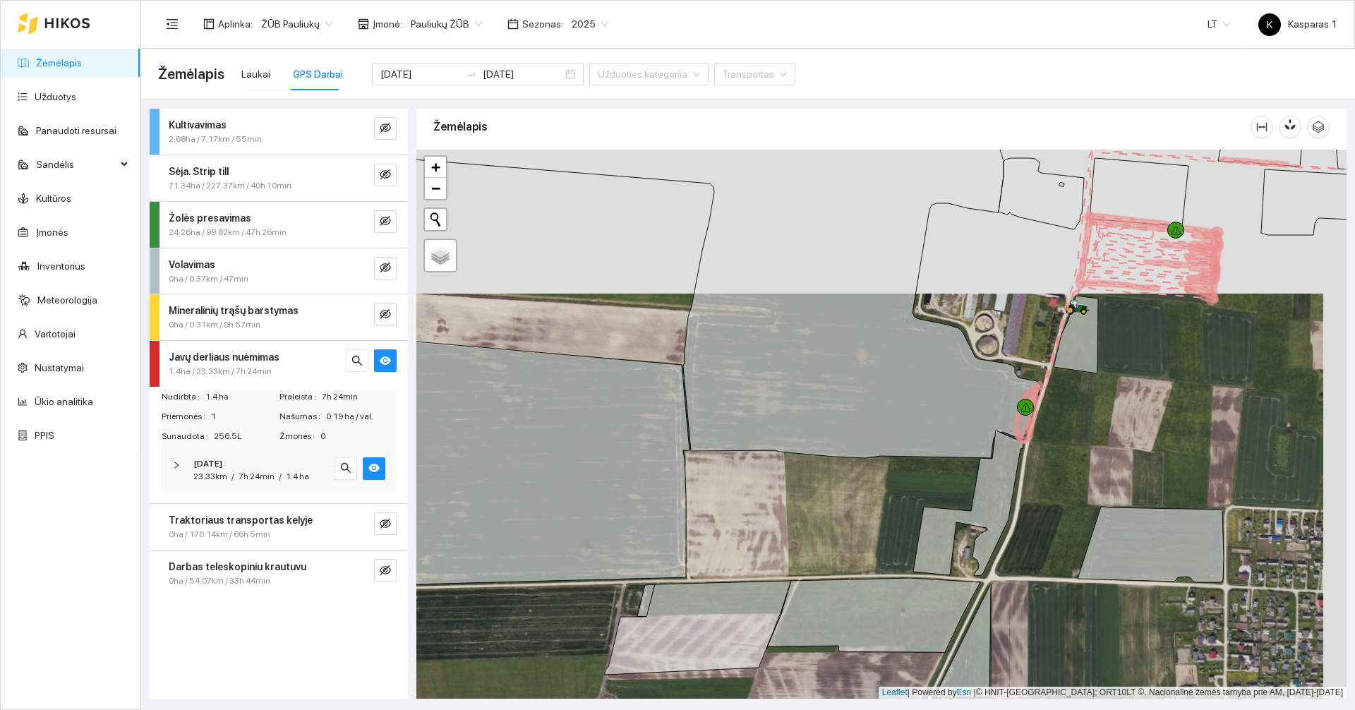
drag, startPoint x: 887, startPoint y: 573, endPoint x: 933, endPoint y: 324, distance: 253.5
click at [928, 333] on div at bounding box center [881, 424] width 930 height 549
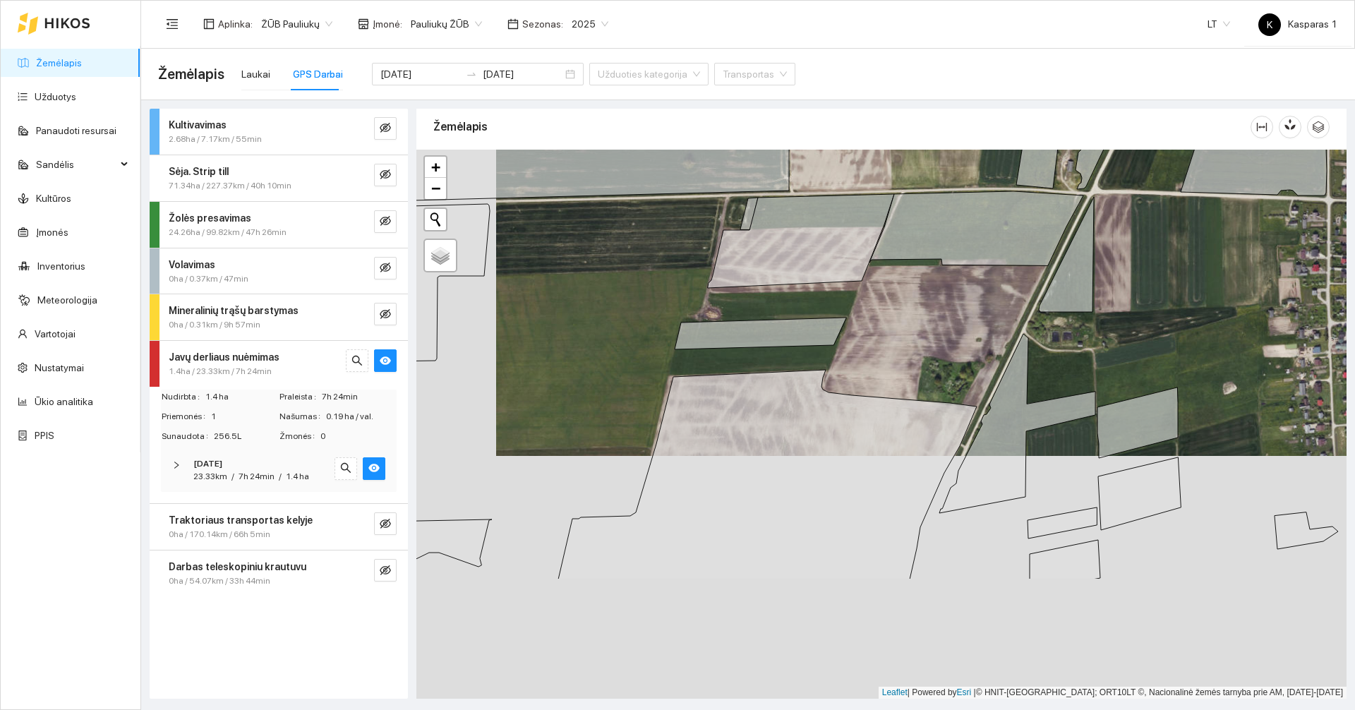
drag, startPoint x: 904, startPoint y: 534, endPoint x: 971, endPoint y: 348, distance: 197.4
click at [969, 352] on div at bounding box center [881, 424] width 930 height 549
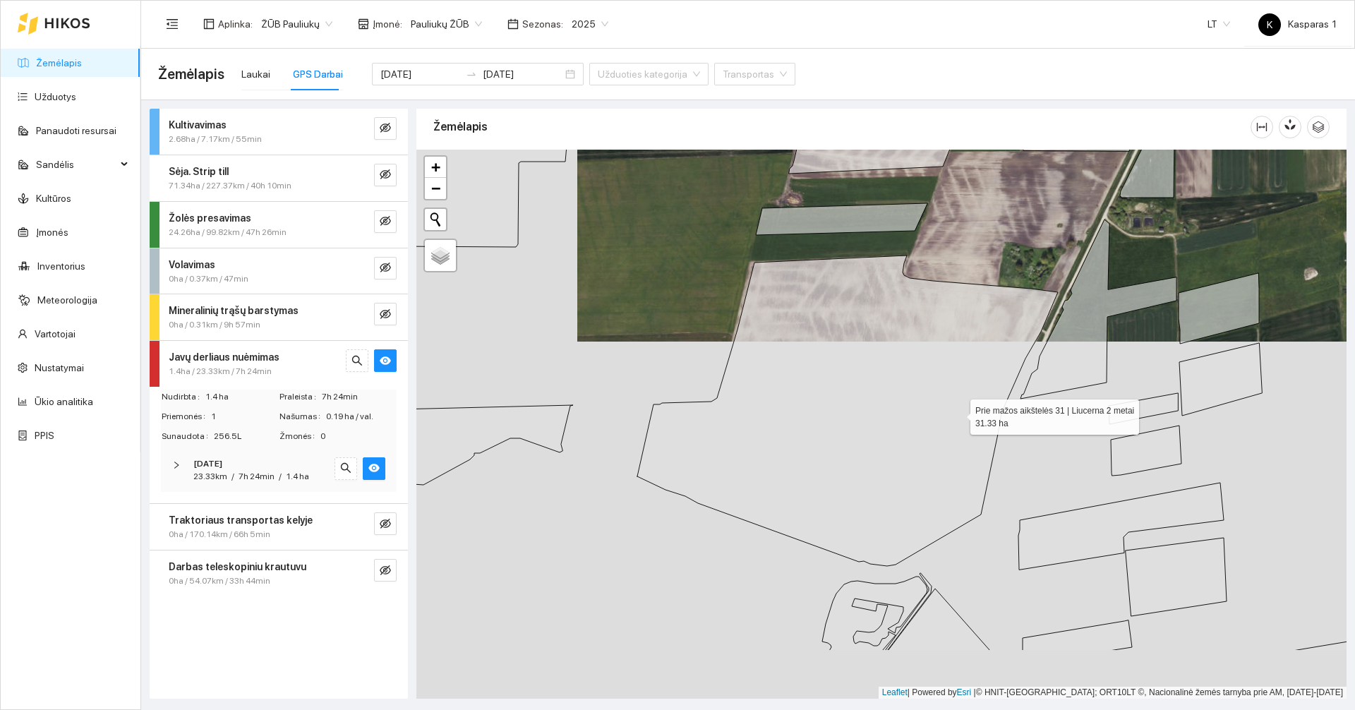
drag, startPoint x: 882, startPoint y: 517, endPoint x: 957, endPoint y: 414, distance: 128.3
click at [957, 414] on icon at bounding box center [847, 411] width 421 height 311
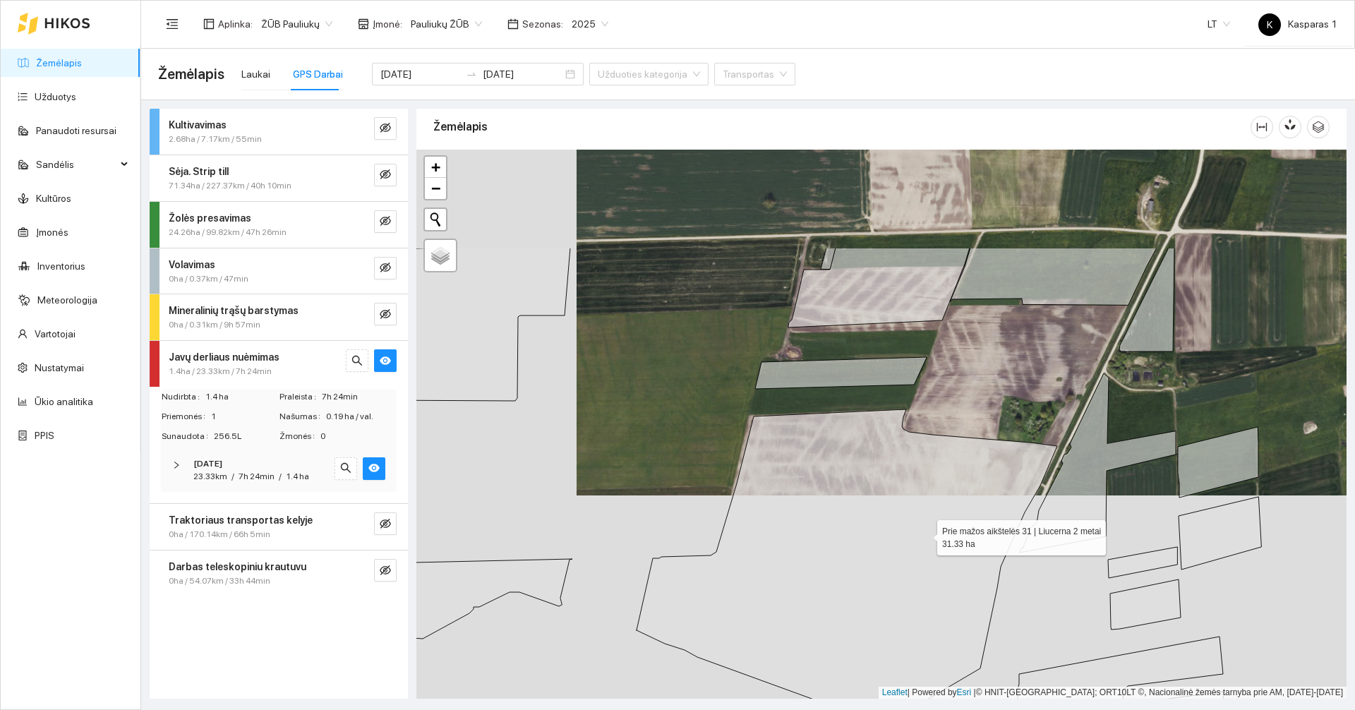
drag, startPoint x: 923, startPoint y: 413, endPoint x: 928, endPoint y: 539, distance: 125.8
click at [928, 539] on icon at bounding box center [847, 564] width 421 height 311
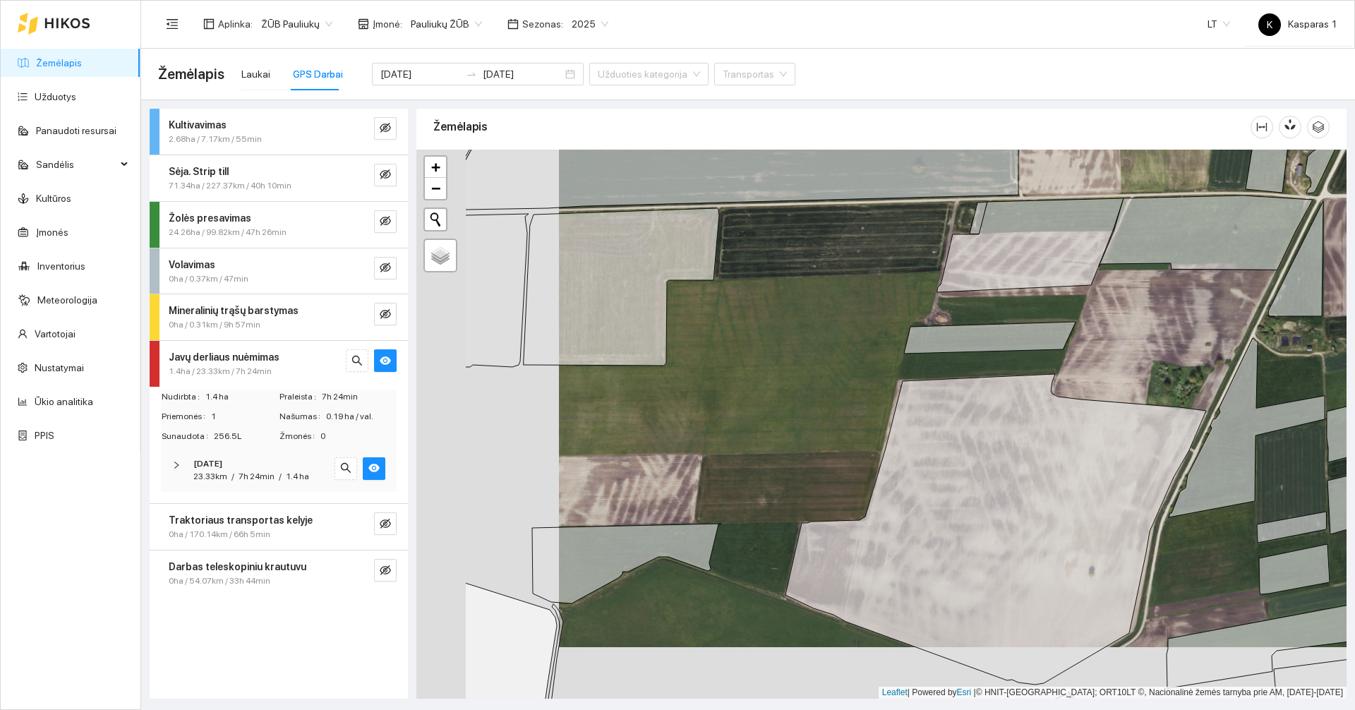
drag, startPoint x: 744, startPoint y: 446, endPoint x: 873, endPoint y: 402, distance: 136.4
click at [873, 402] on div at bounding box center [881, 424] width 930 height 549
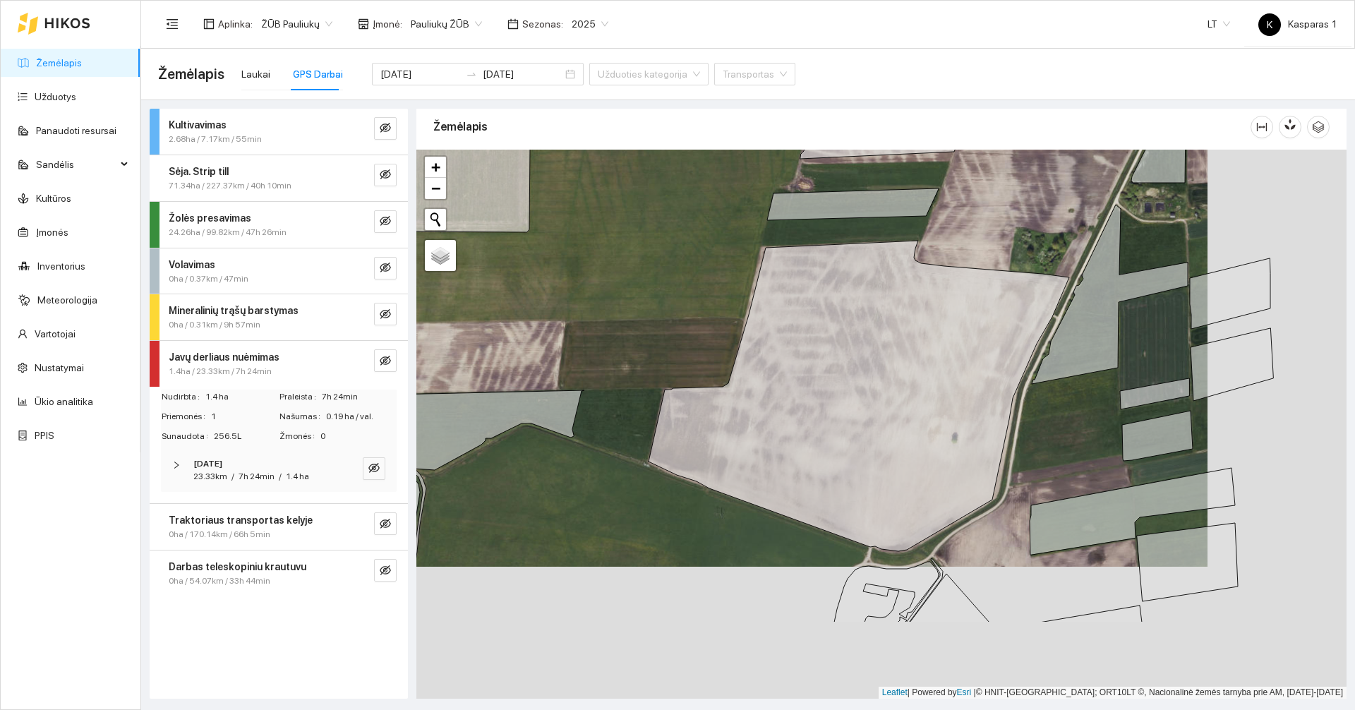
drag, startPoint x: 844, startPoint y: 402, endPoint x: 709, endPoint y: 252, distance: 201.4
click at [707, 261] on div at bounding box center [881, 424] width 930 height 549
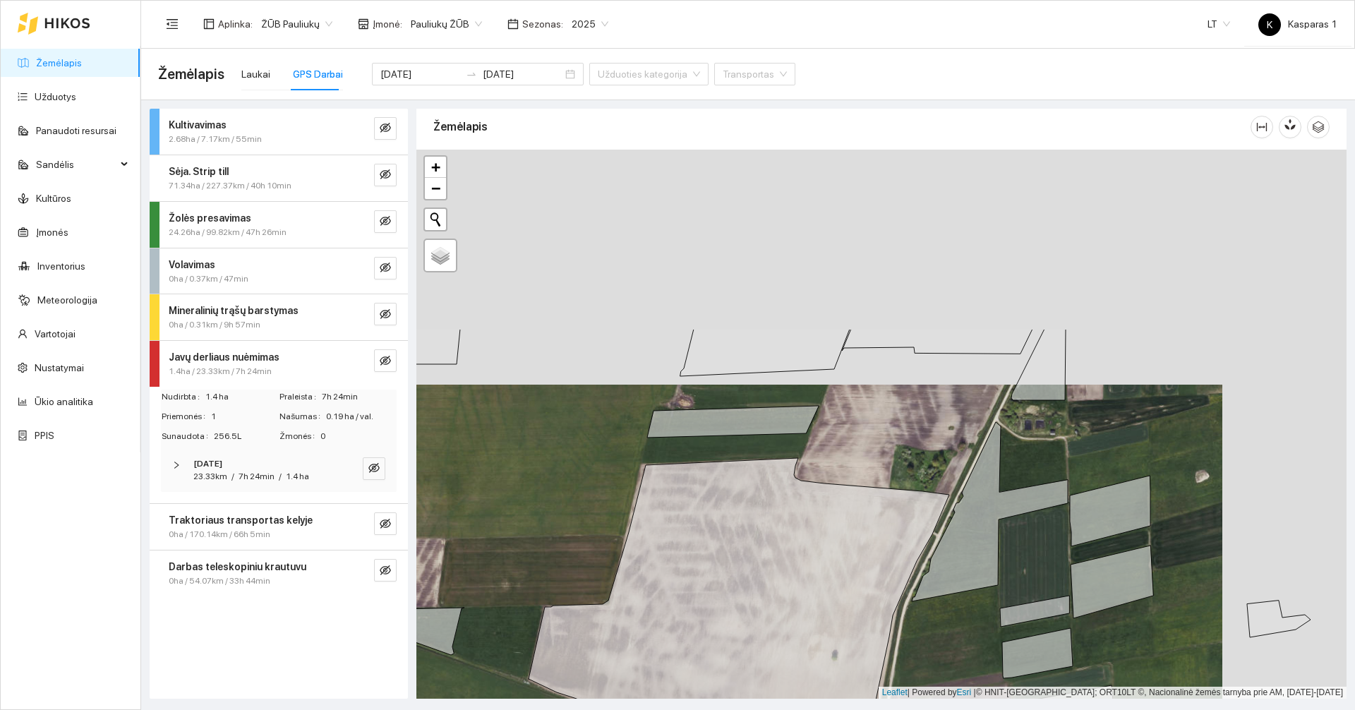
drag, startPoint x: 733, startPoint y: 240, endPoint x: 608, endPoint y: 475, distance: 265.8
click at [608, 475] on div at bounding box center [881, 424] width 930 height 549
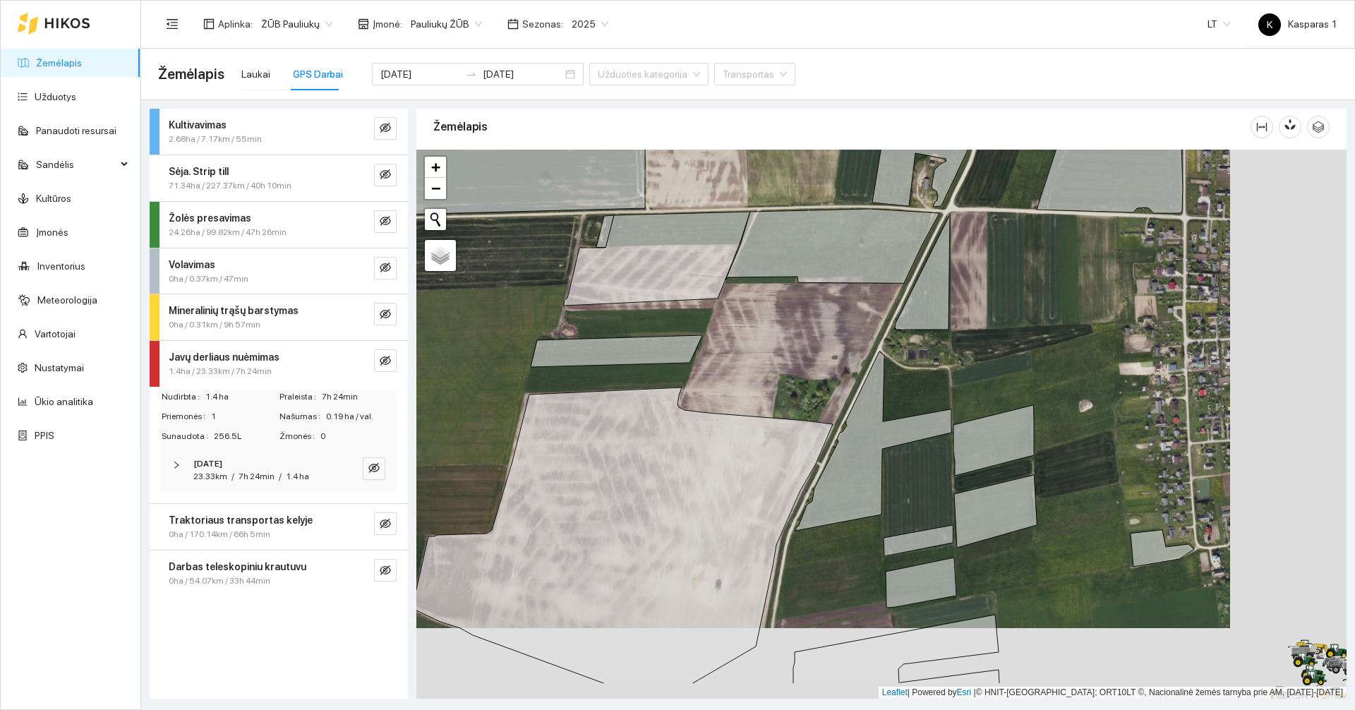
drag, startPoint x: 1128, startPoint y: 452, endPoint x: 1011, endPoint y: 383, distance: 135.1
click at [1011, 383] on div at bounding box center [881, 424] width 930 height 549
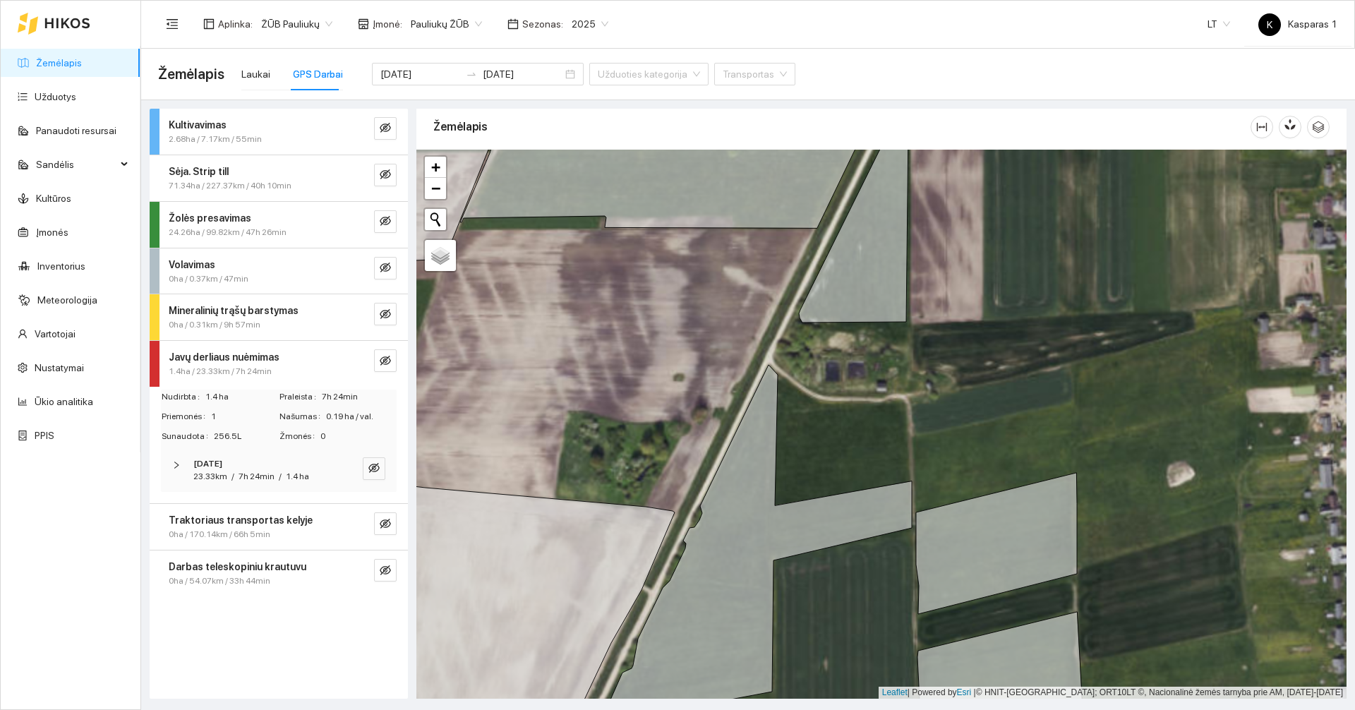
drag, startPoint x: 951, startPoint y: 371, endPoint x: 911, endPoint y: 496, distance: 131.9
click at [911, 496] on div at bounding box center [881, 424] width 930 height 549
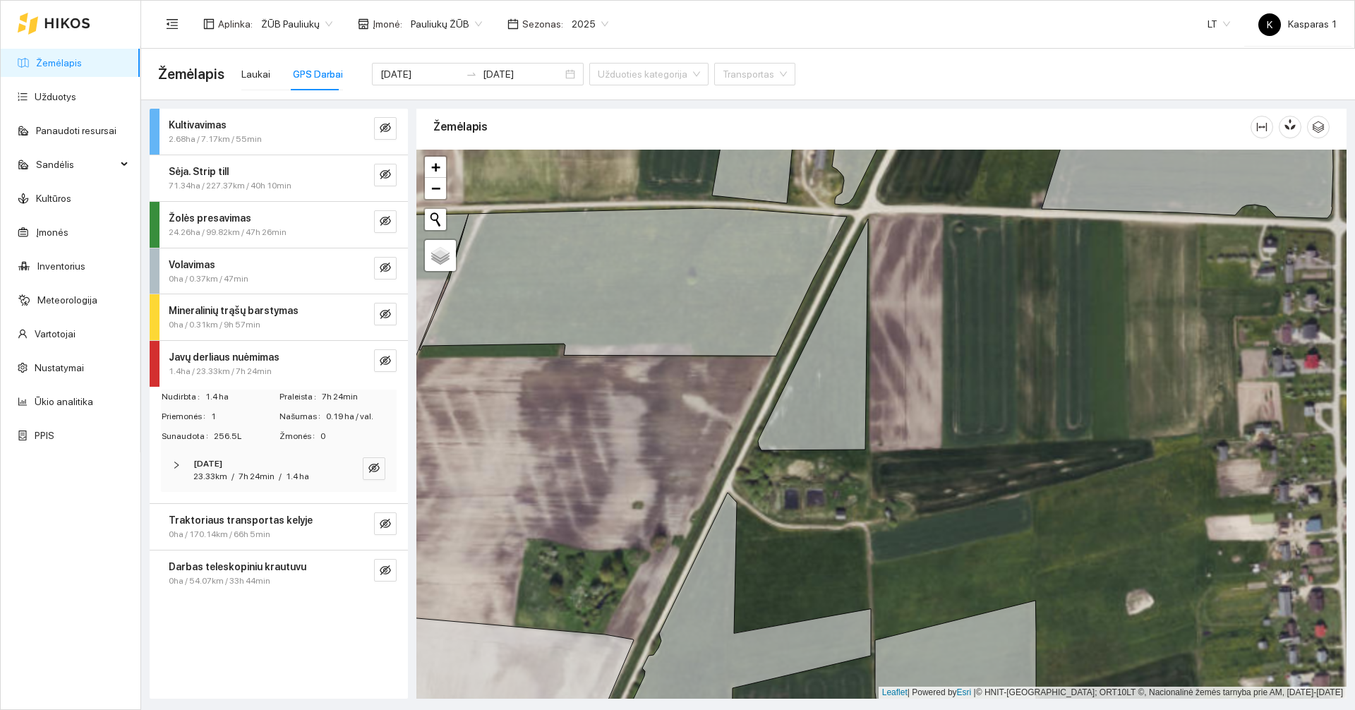
drag, startPoint x: 942, startPoint y: 320, endPoint x: 918, endPoint y: 441, distance: 123.9
click at [918, 441] on div at bounding box center [881, 424] width 930 height 549
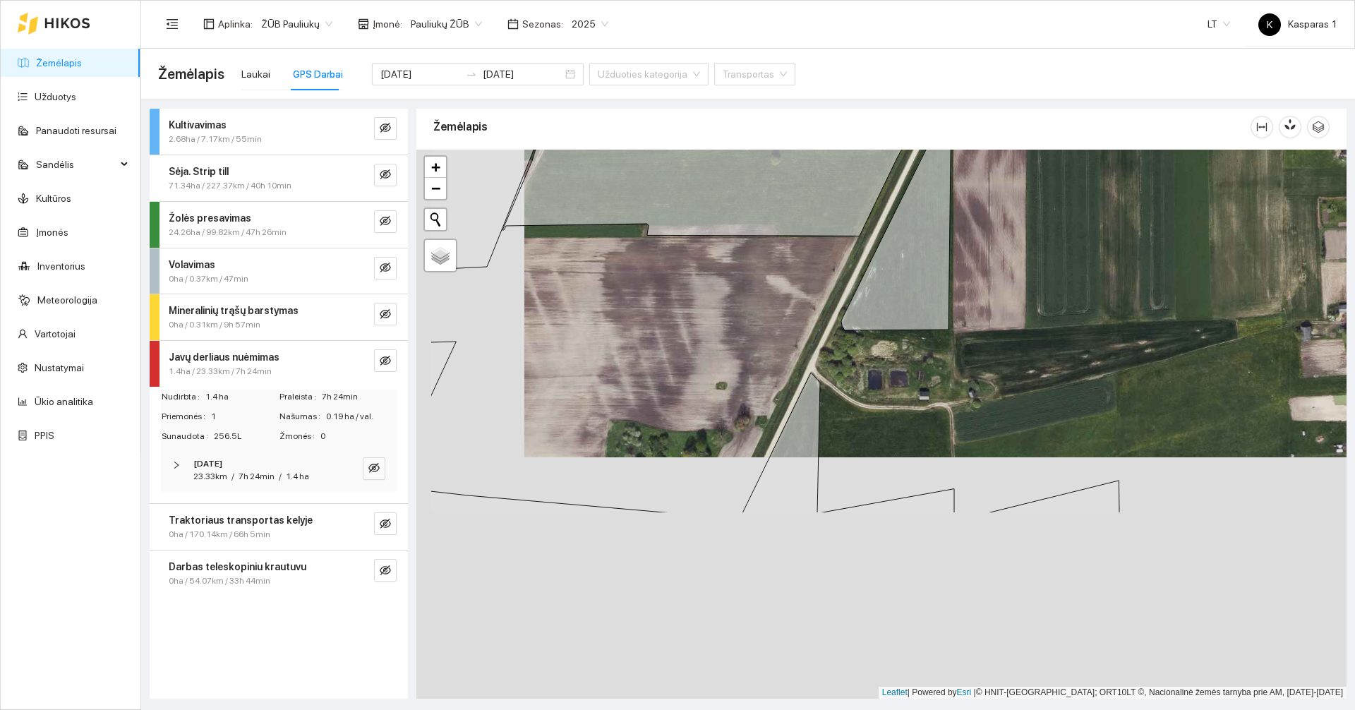
drag, startPoint x: 879, startPoint y: 618, endPoint x: 990, endPoint y: 364, distance: 277.5
click at [990, 372] on div at bounding box center [881, 424] width 930 height 549
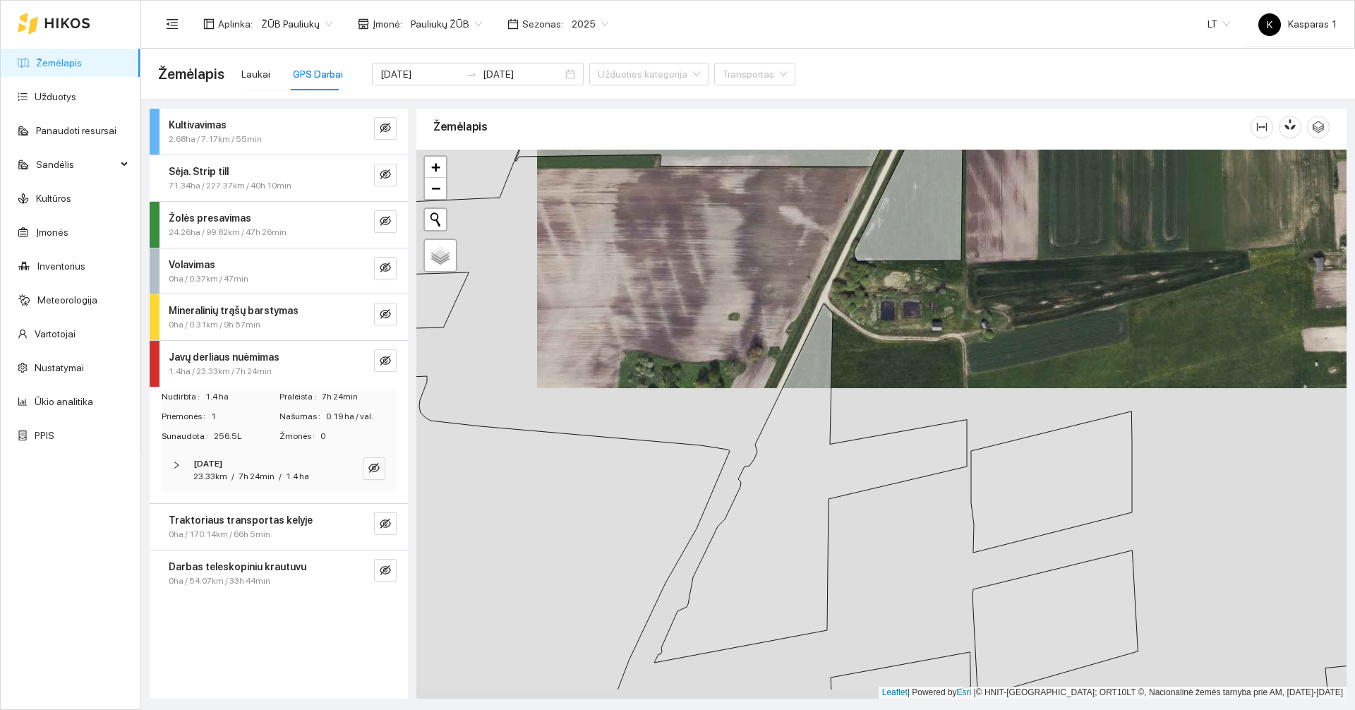
drag, startPoint x: 936, startPoint y: 375, endPoint x: 949, endPoint y: 346, distance: 32.5
click at [949, 347] on div at bounding box center [881, 424] width 930 height 549
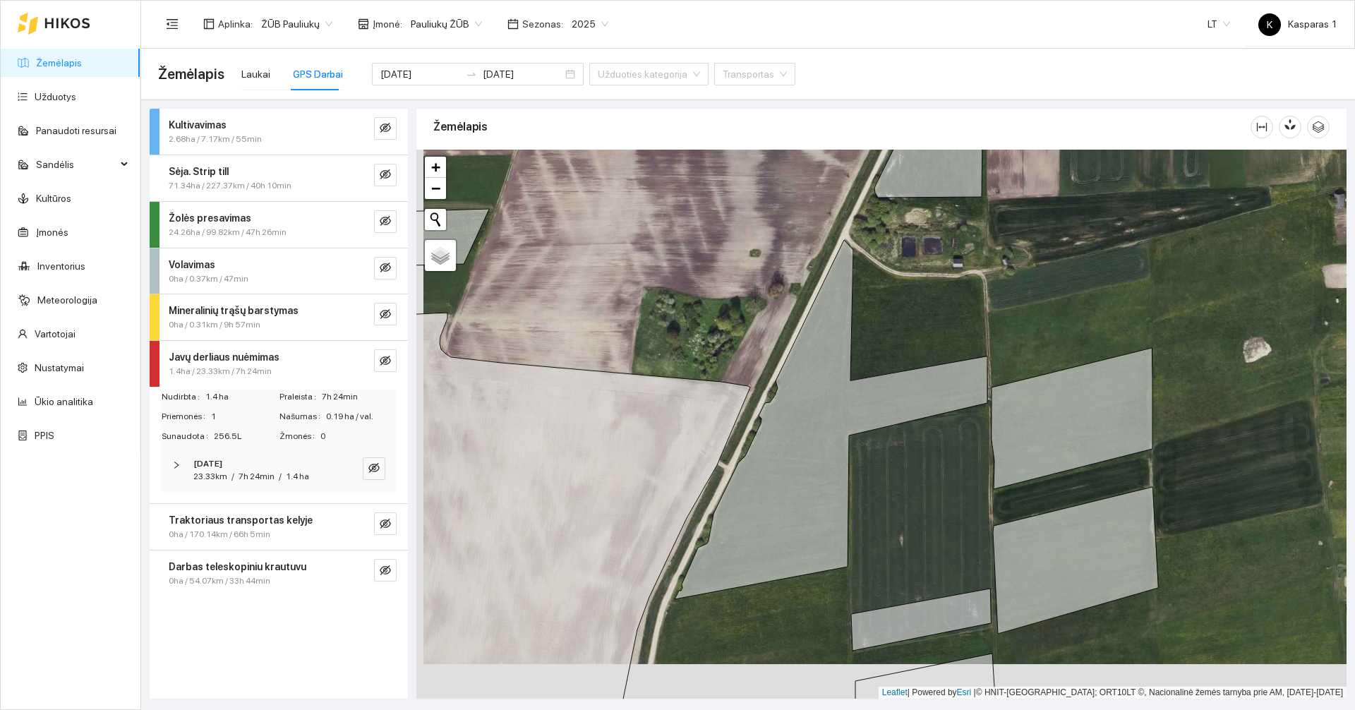
drag, startPoint x: 908, startPoint y: 517, endPoint x: 929, endPoint y: 407, distance: 112.0
click at [929, 407] on div at bounding box center [881, 424] width 930 height 549
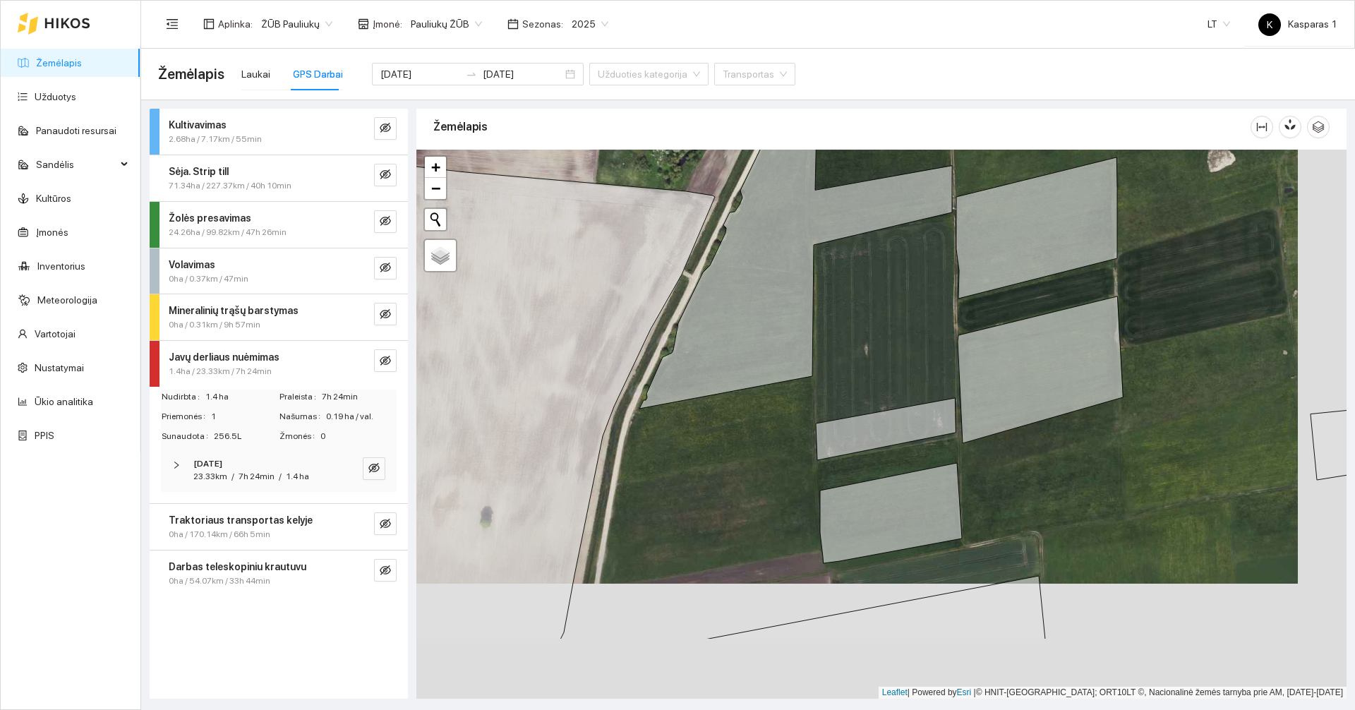
drag, startPoint x: 930, startPoint y: 457, endPoint x: 860, endPoint y: 348, distance: 129.8
click at [860, 348] on div at bounding box center [881, 424] width 930 height 549
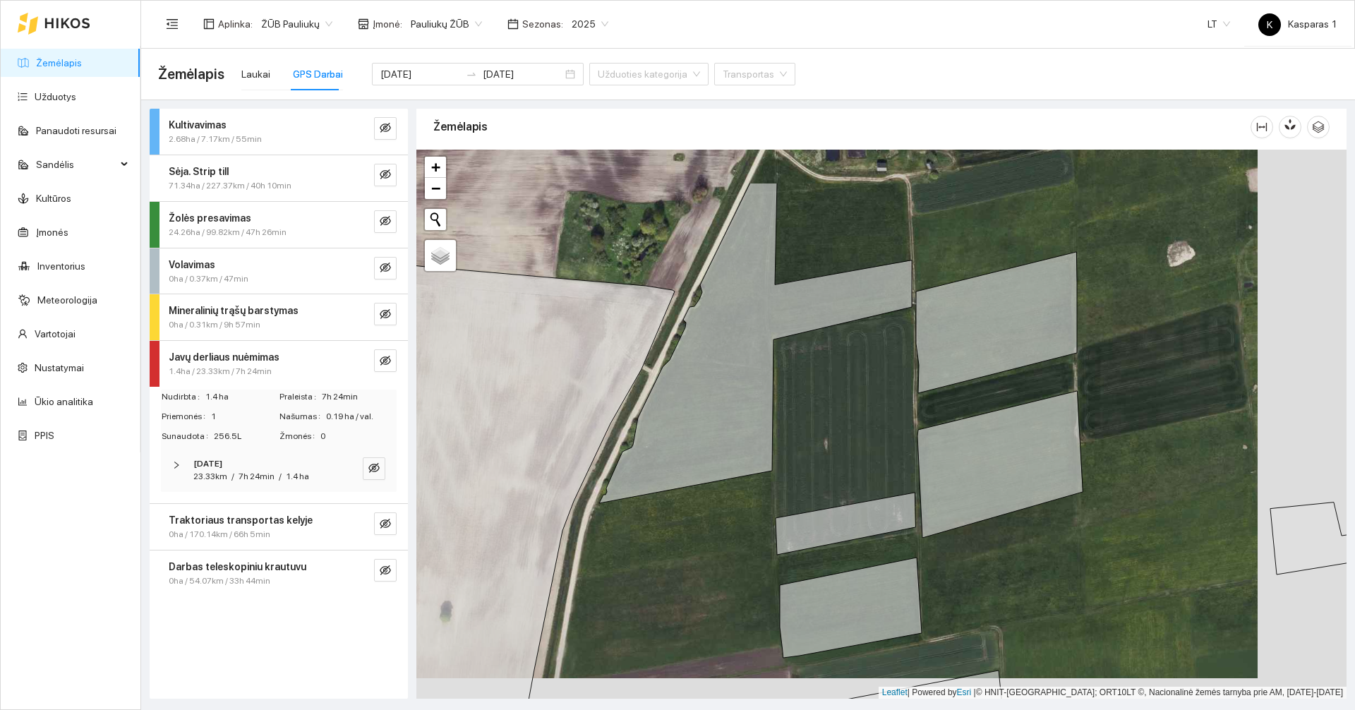
drag, startPoint x: 860, startPoint y: 348, endPoint x: 841, endPoint y: 437, distance: 91.0
click at [841, 437] on div at bounding box center [881, 424] width 930 height 549
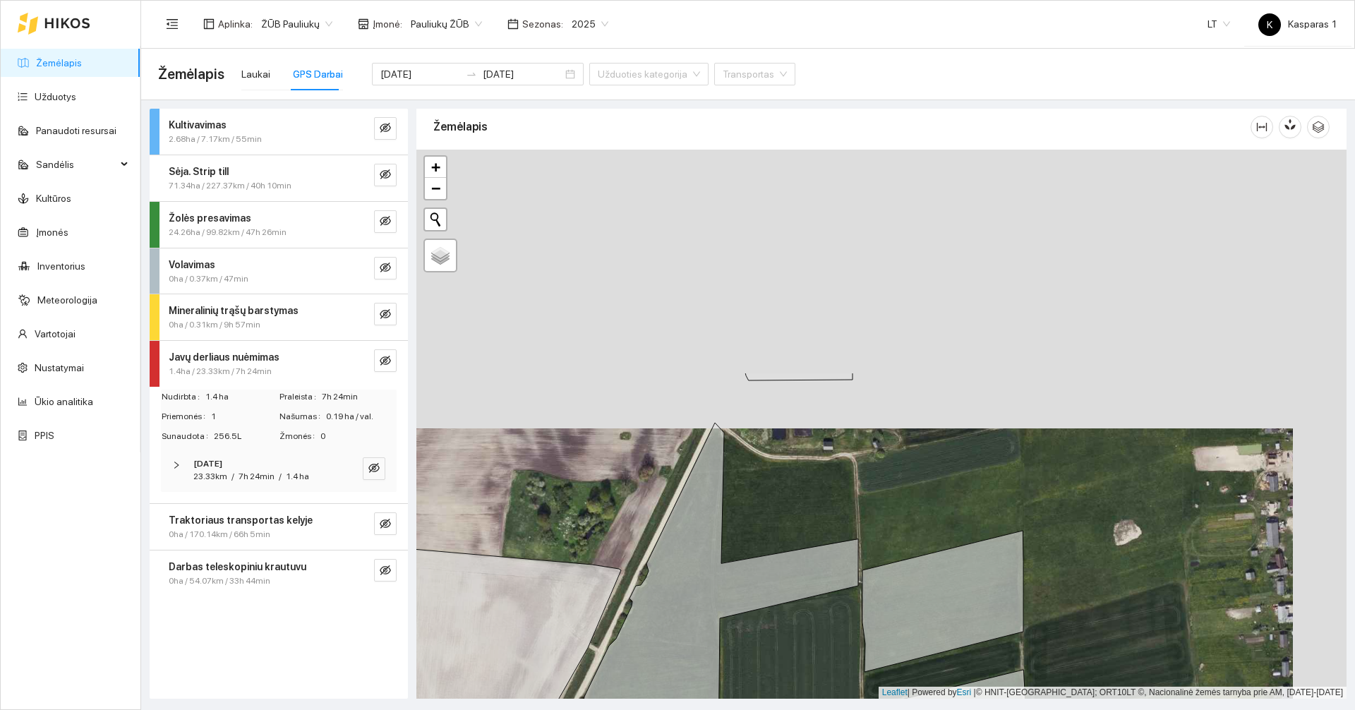
drag, startPoint x: 964, startPoint y: 266, endPoint x: 913, endPoint y: 621, distance: 358.6
click at [913, 621] on div at bounding box center [881, 424] width 930 height 549
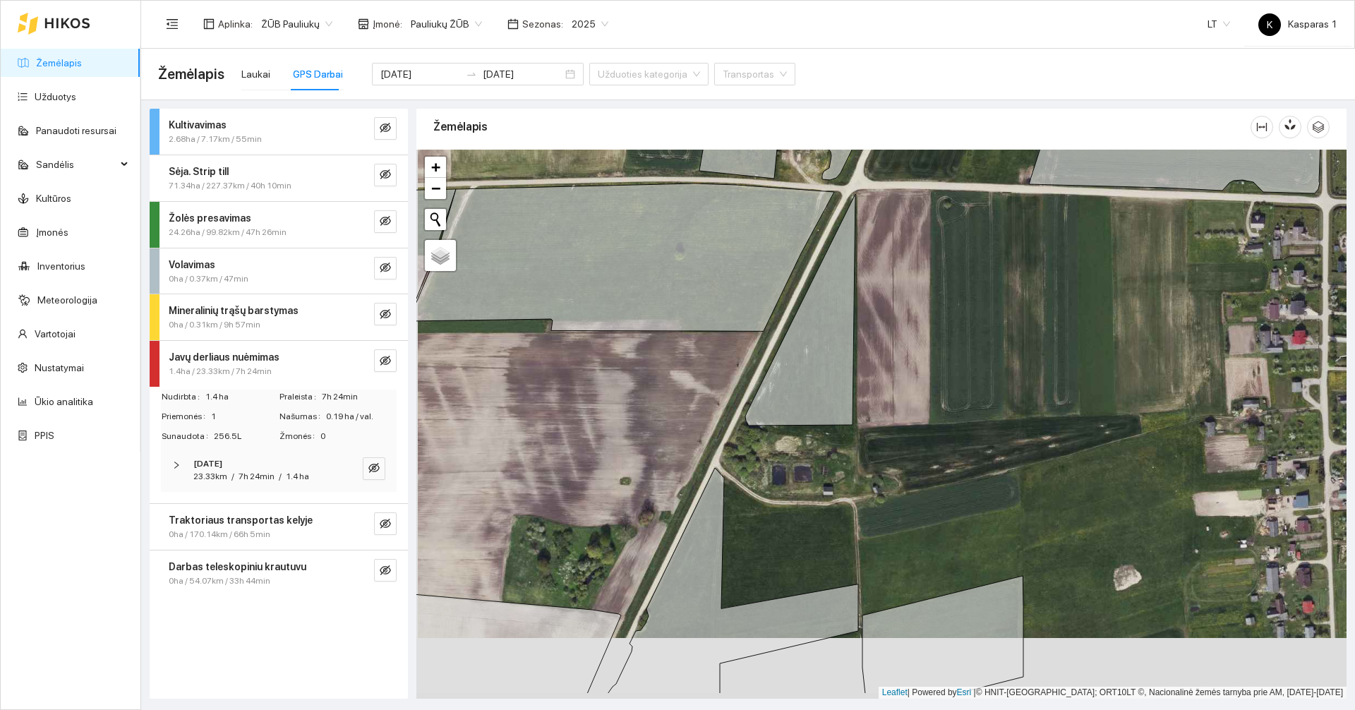
drag, startPoint x: 876, startPoint y: 483, endPoint x: 915, endPoint y: 203, distance: 283.0
click at [915, 203] on div at bounding box center [881, 424] width 930 height 549
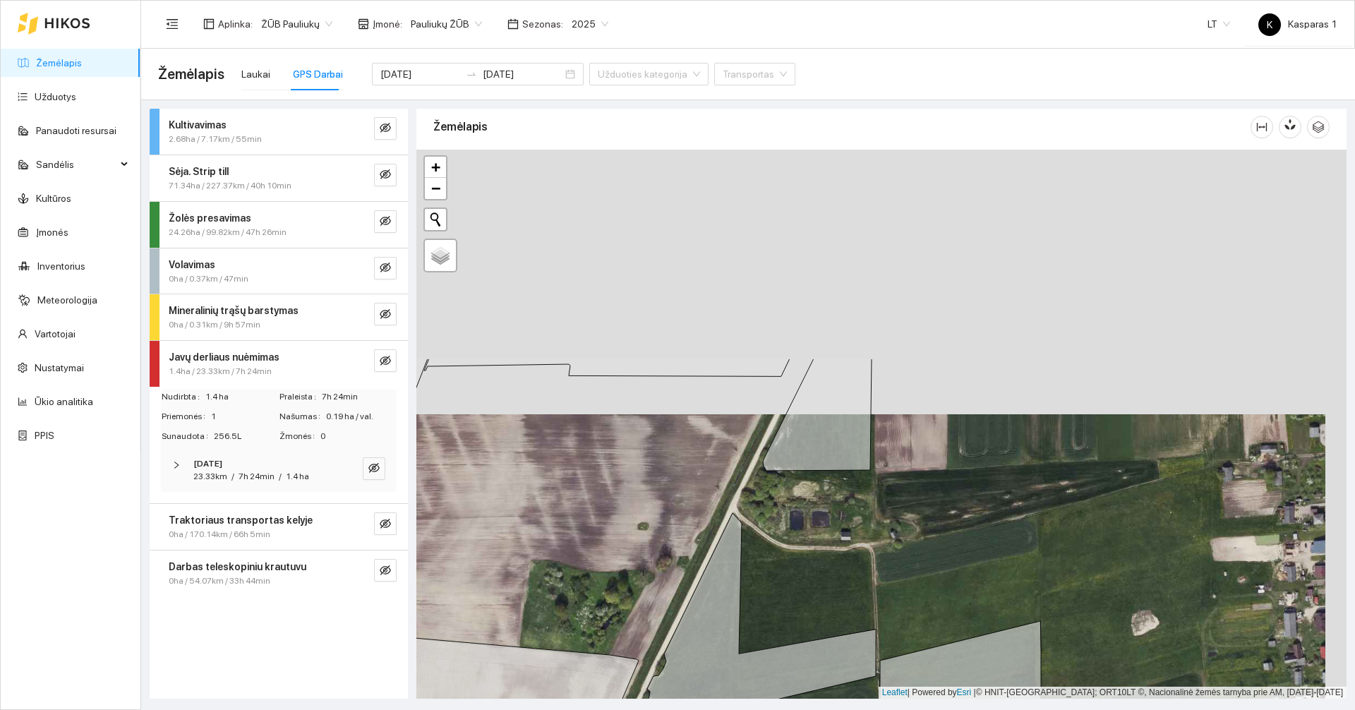
drag, startPoint x: 829, startPoint y: 347, endPoint x: 805, endPoint y: 576, distance: 230.6
click at [805, 571] on div at bounding box center [881, 424] width 930 height 549
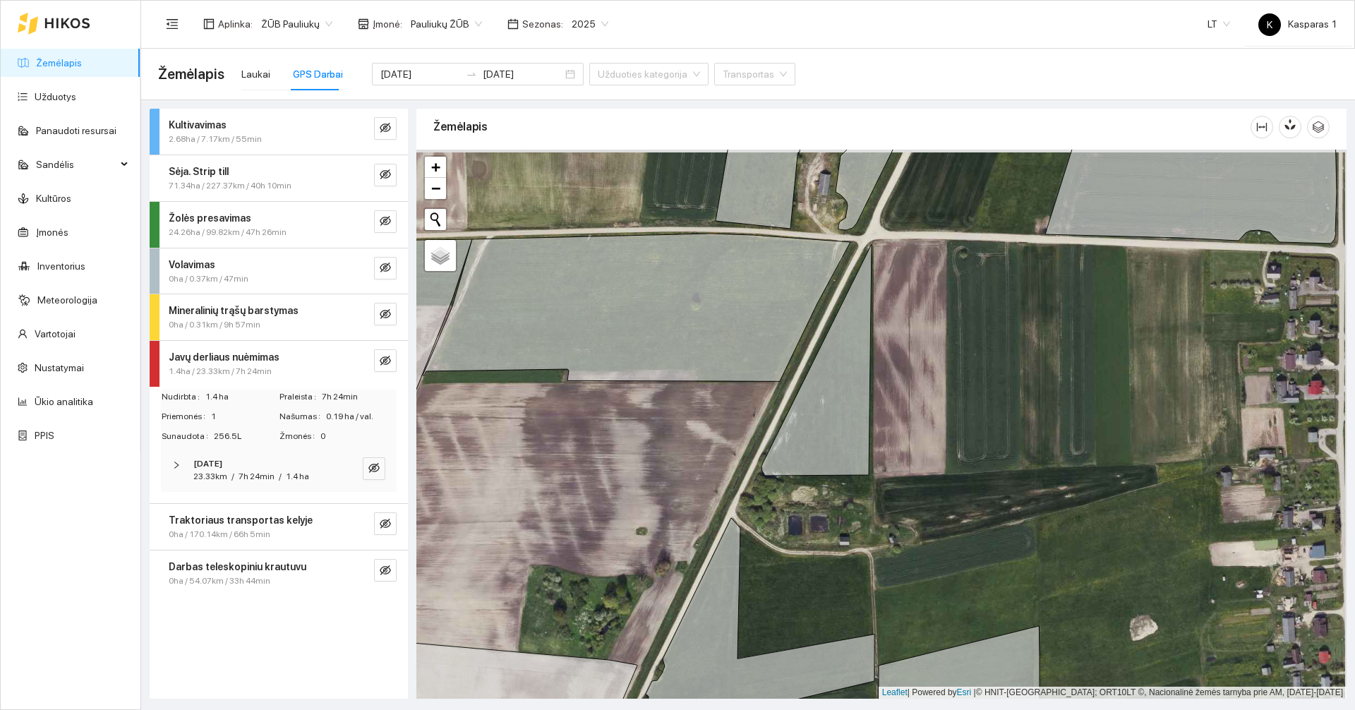
drag, startPoint x: 709, startPoint y: 445, endPoint x: 690, endPoint y: 498, distance: 55.8
click at [690, 498] on div at bounding box center [881, 424] width 930 height 549
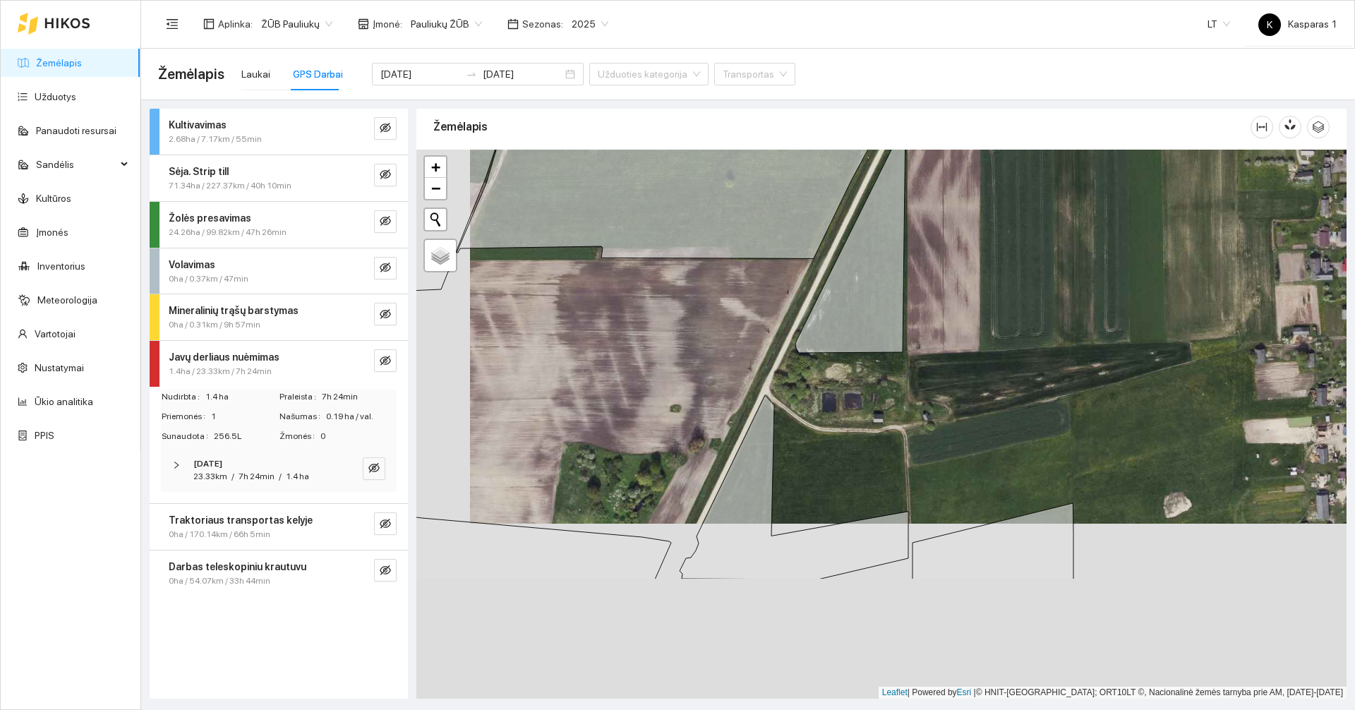
drag, startPoint x: 690, startPoint y: 498, endPoint x: 822, endPoint y: 194, distance: 331.0
click at [817, 196] on div at bounding box center [881, 424] width 930 height 549
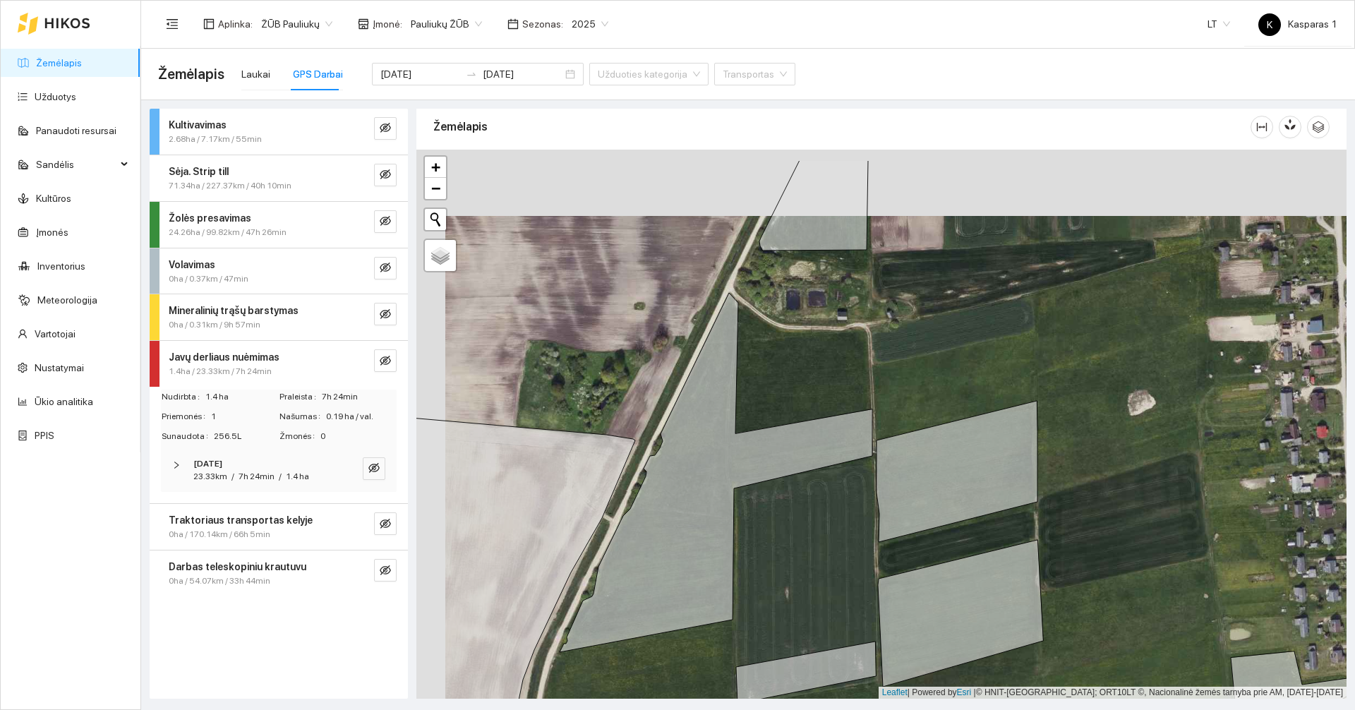
drag, startPoint x: 780, startPoint y: 500, endPoint x: 816, endPoint y: 568, distance: 76.7
click at [792, 614] on div at bounding box center [881, 424] width 930 height 549
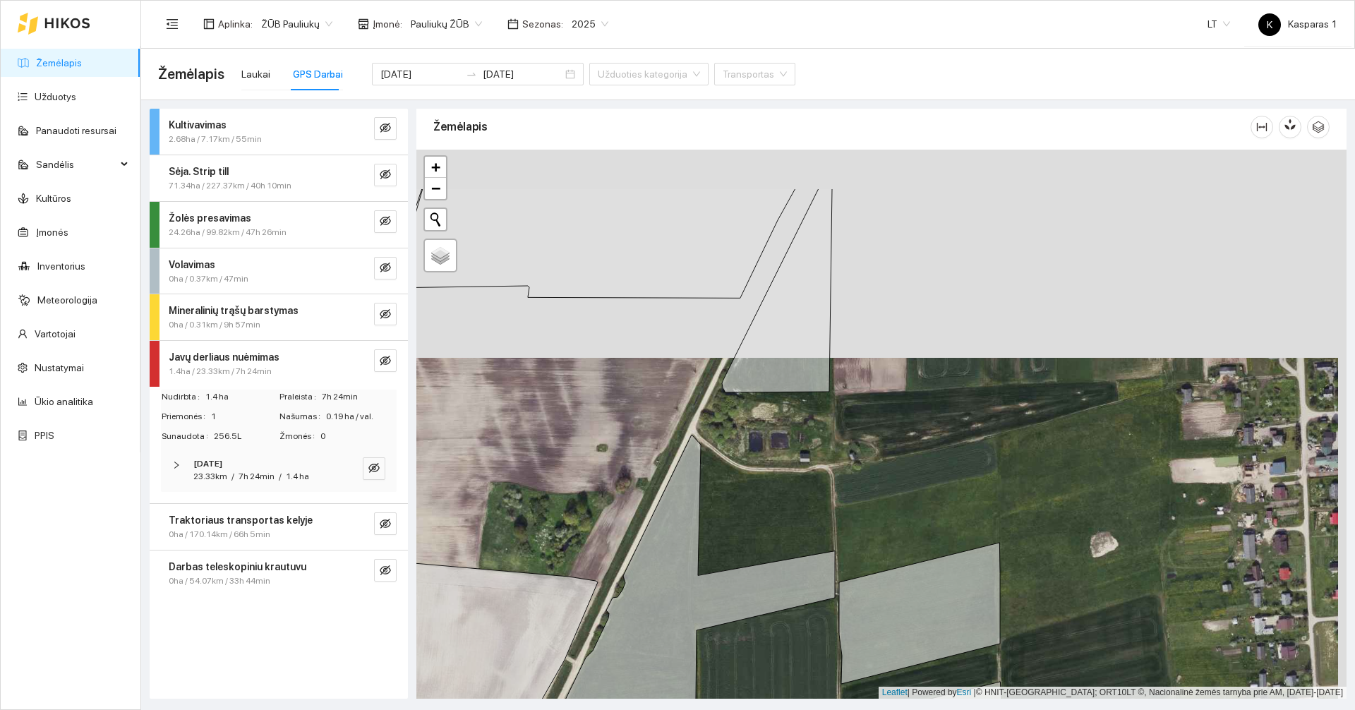
drag, startPoint x: 879, startPoint y: 331, endPoint x: 829, endPoint y: 553, distance: 227.9
click at [829, 553] on div at bounding box center [881, 424] width 930 height 549
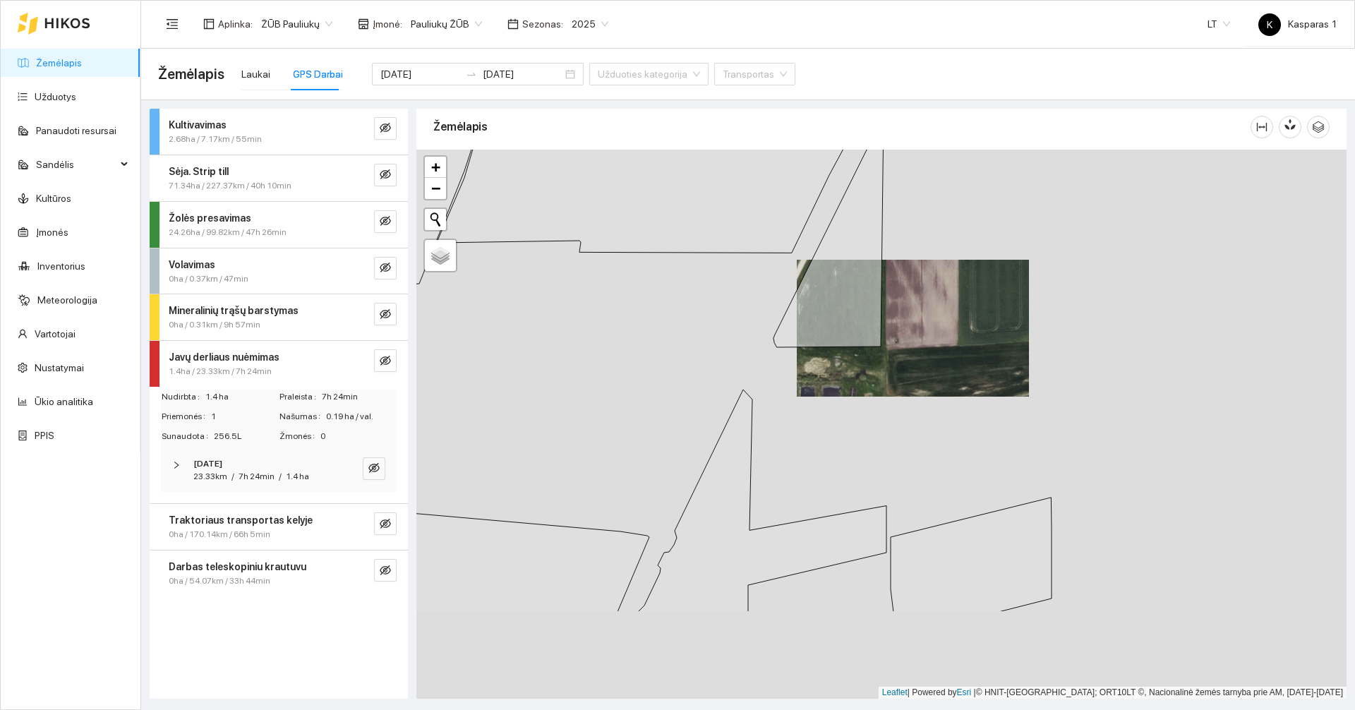
drag, startPoint x: 872, startPoint y: 541, endPoint x: 974, endPoint y: 327, distance: 237.1
click at [968, 339] on div at bounding box center [881, 424] width 930 height 549
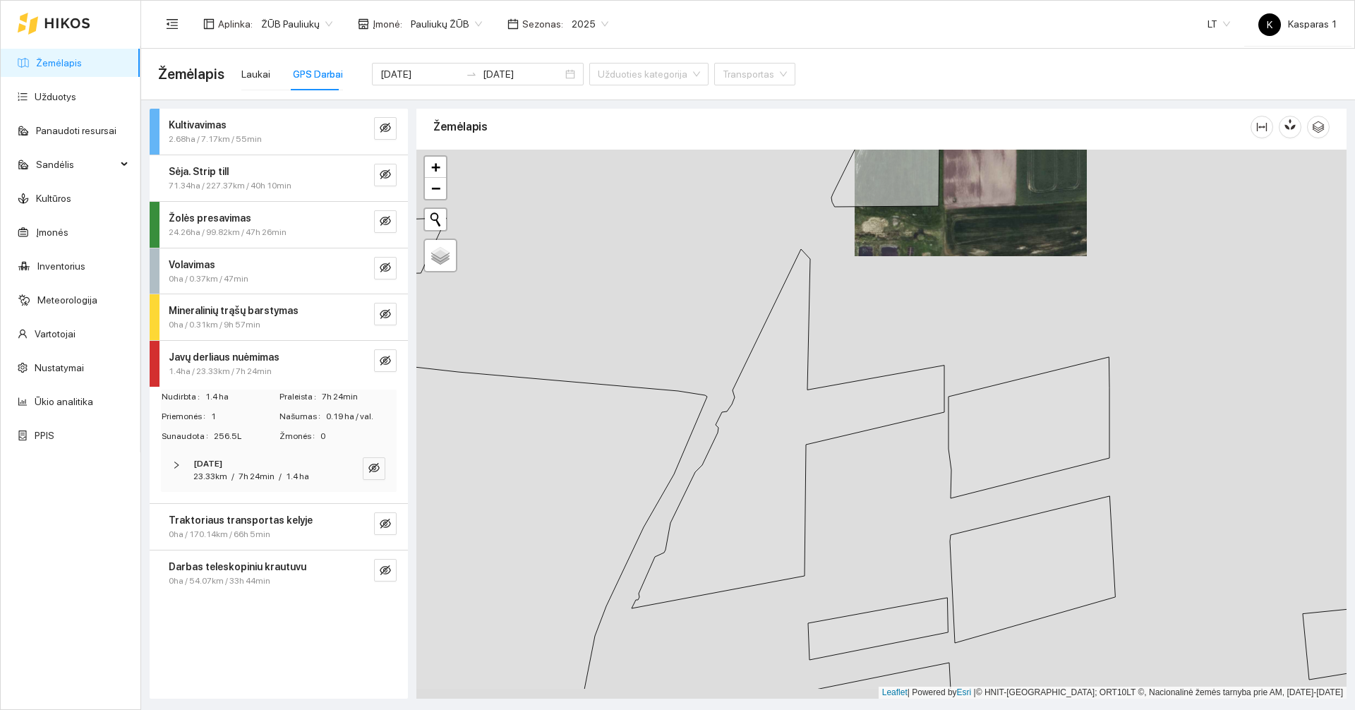
drag, startPoint x: 924, startPoint y: 409, endPoint x: 946, endPoint y: 354, distance: 58.6
click at [946, 354] on div at bounding box center [881, 424] width 930 height 549
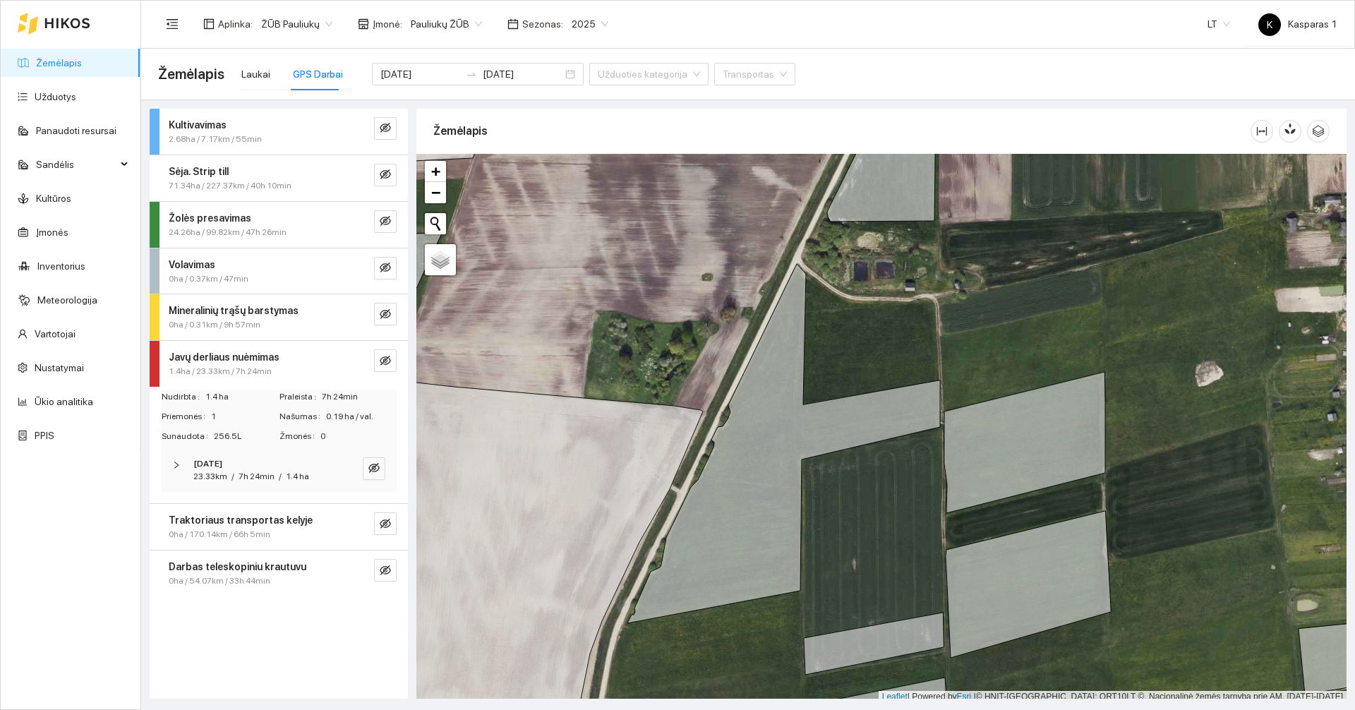
scroll to position [4, 0]
